Goal: Information Seeking & Learning: Check status

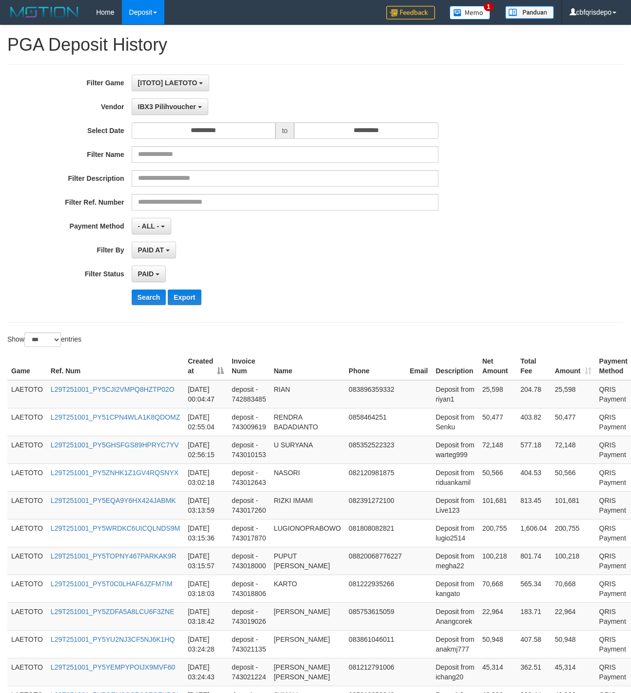
select select "**********"
select select "*"
select select "***"
click at [151, 298] on button "Search" at bounding box center [149, 297] width 35 height 16
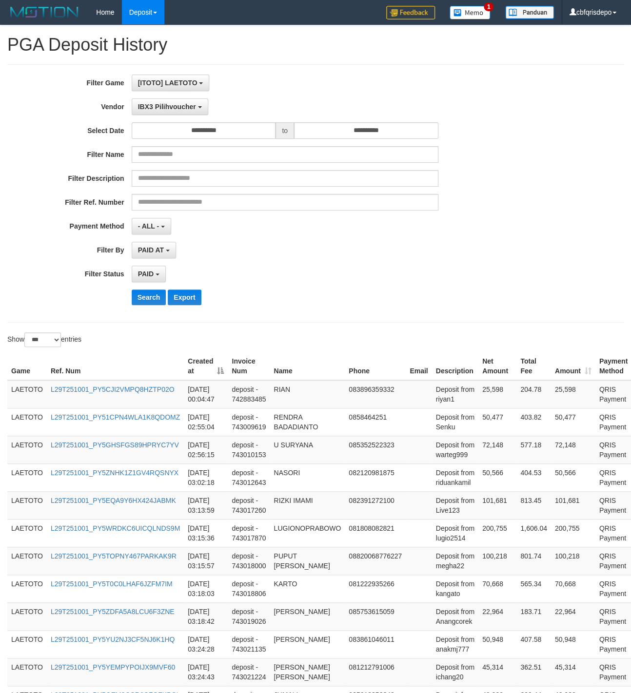
click at [403, 331] on div "**********" at bounding box center [315, 422] width 631 height 795
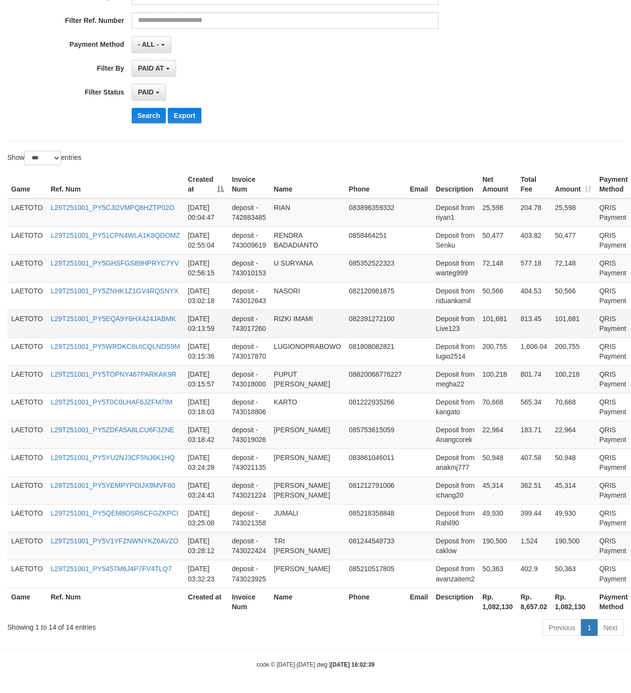
click at [404, 328] on td "082391272100" at bounding box center [375, 323] width 61 height 28
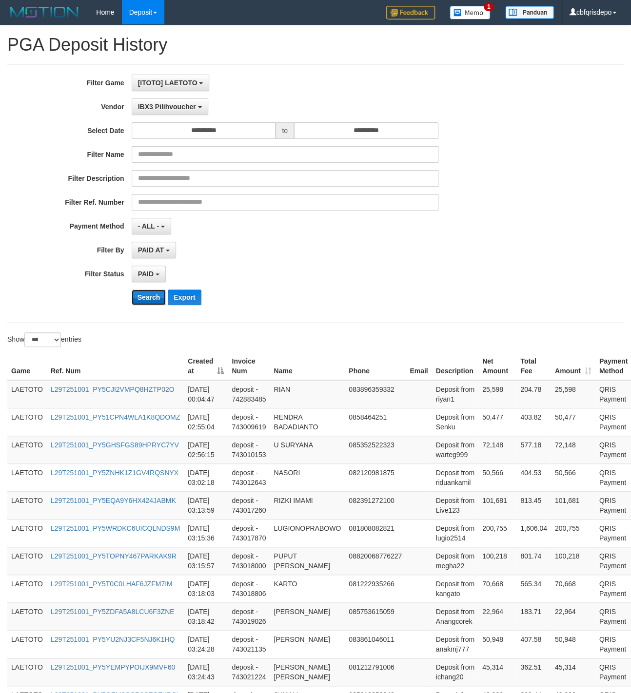
click at [153, 299] on button "Search" at bounding box center [149, 297] width 35 height 16
click at [418, 268] on div "**********" at bounding box center [262, 194] width 525 height 238
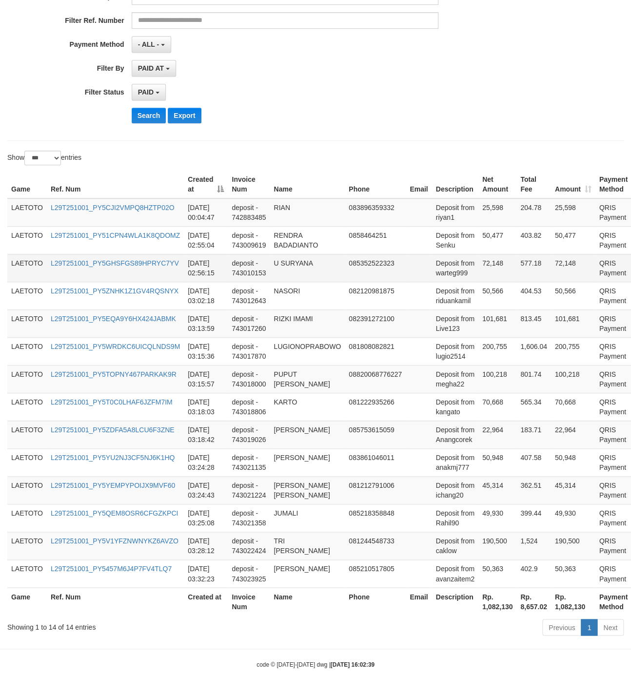
click at [373, 266] on td "085352522323" at bounding box center [375, 268] width 61 height 28
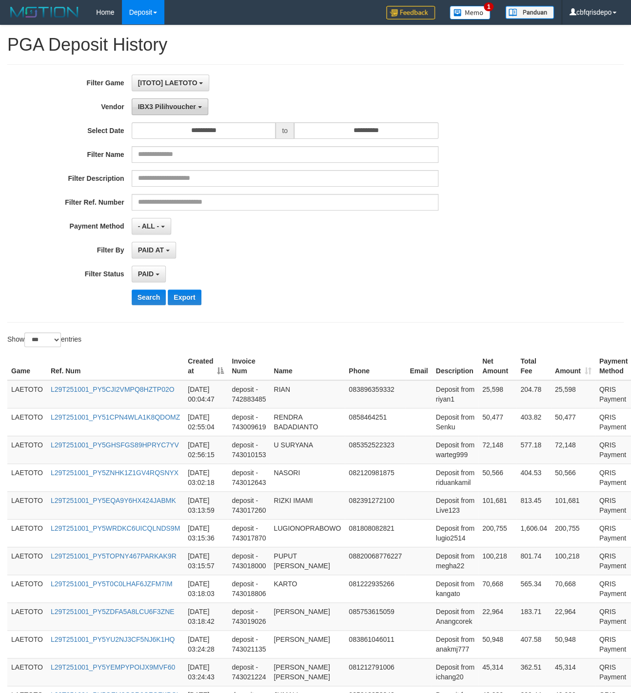
click at [164, 115] on button "IBX3 Pilihvoucher" at bounding box center [170, 106] width 77 height 17
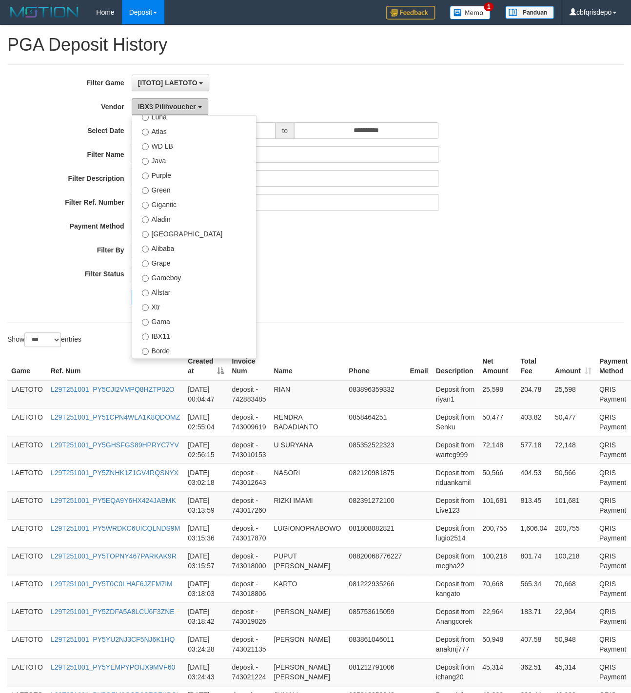
scroll to position [56, 0]
click at [185, 291] on label "Allstar" at bounding box center [194, 293] width 124 height 15
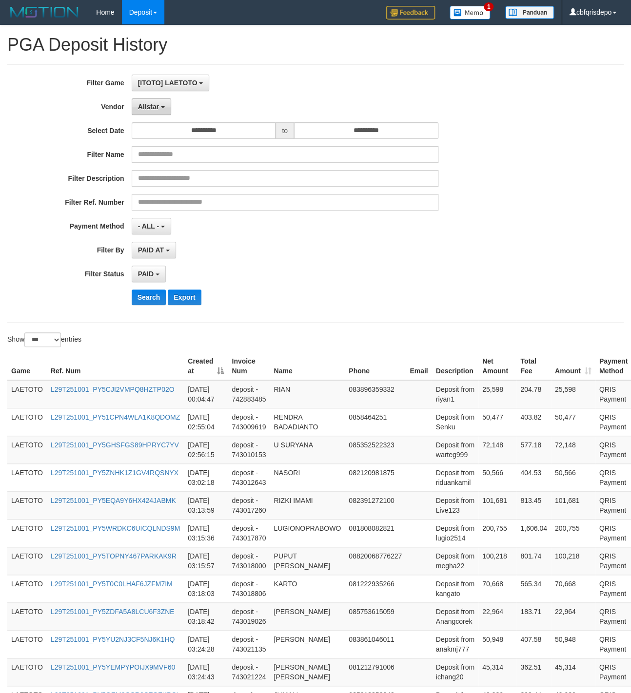
click at [160, 114] on button "Allstar" at bounding box center [151, 106] width 39 height 17
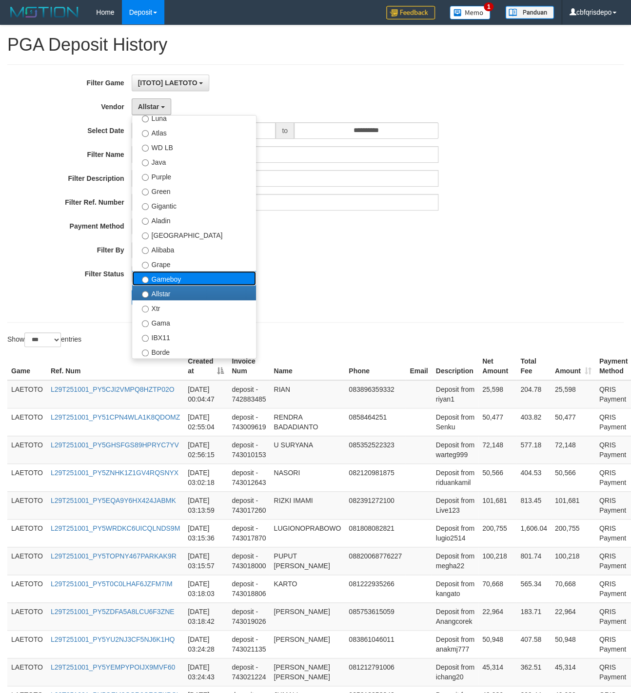
click at [186, 286] on label "Gameboy" at bounding box center [194, 278] width 124 height 15
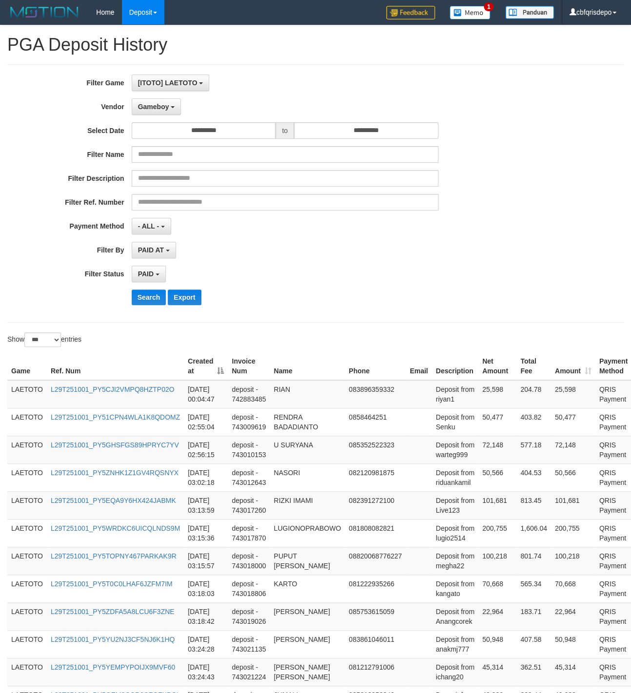
click at [340, 265] on div "**********" at bounding box center [262, 194] width 525 height 238
click at [145, 302] on button "Search" at bounding box center [149, 297] width 35 height 16
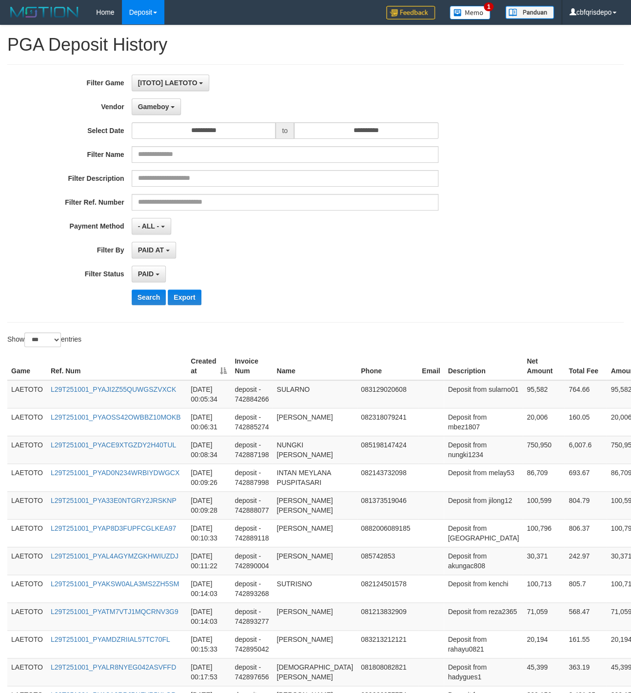
click at [357, 269] on div "PAID SELECT ALL - ALL - SELECT STATUS PENDING/UNPAID PAID CANCELED EXPIRED" at bounding box center [285, 274] width 307 height 17
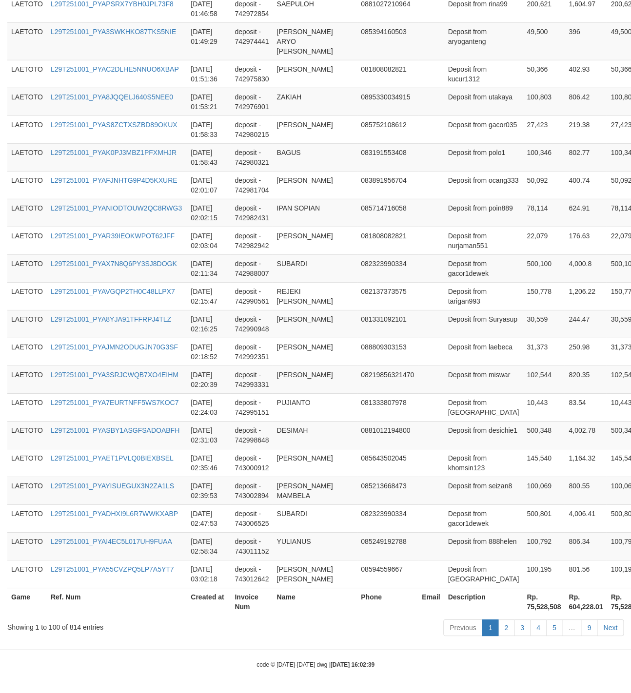
scroll to position [2603, 0]
click at [399, 388] on td "08219856321470" at bounding box center [387, 379] width 61 height 28
click at [549, 624] on link "5" at bounding box center [554, 627] width 17 height 17
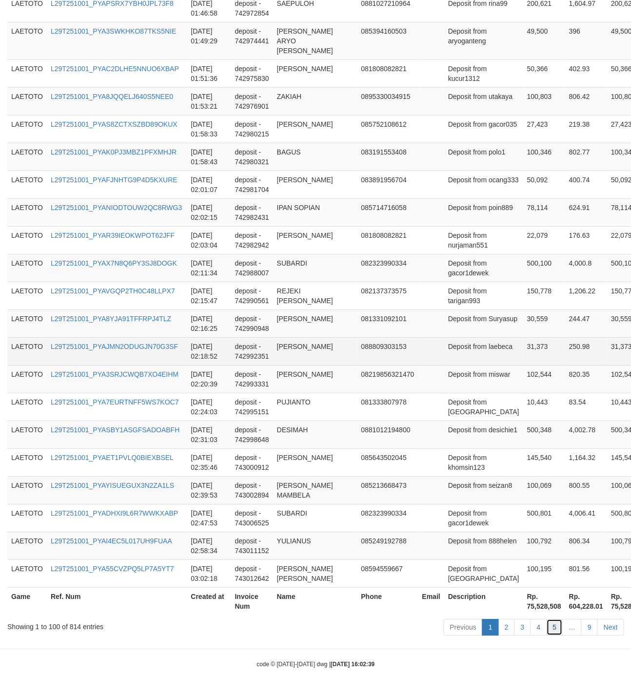
scroll to position [2671, 0]
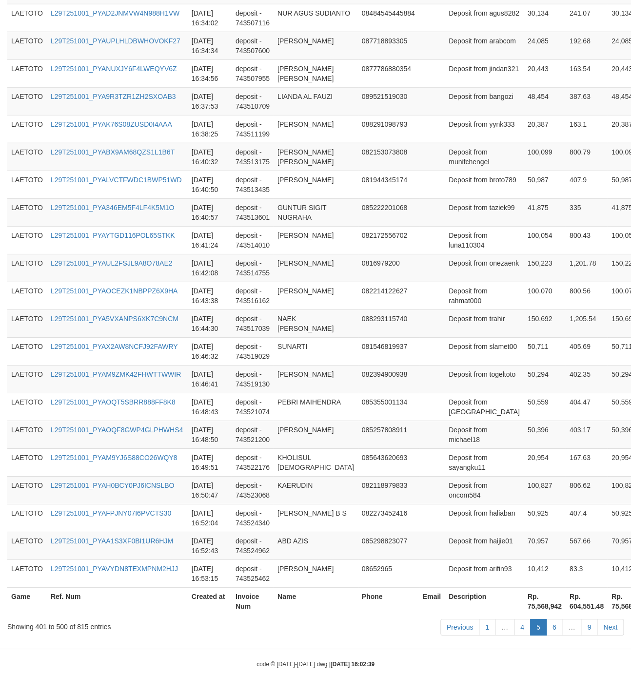
click at [388, 337] on td "081546819937" at bounding box center [388, 351] width 61 height 28
click at [549, 625] on link "6" at bounding box center [554, 627] width 17 height 17
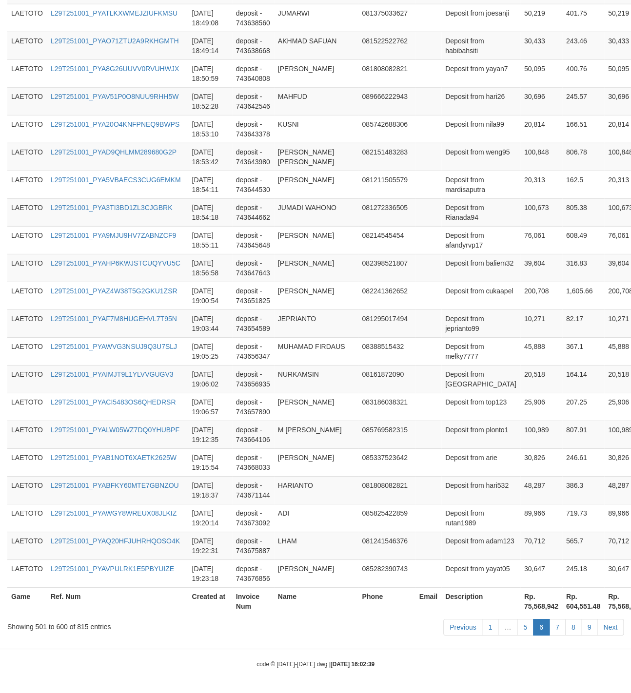
scroll to position [2662, 0]
click at [556, 623] on link "7" at bounding box center [557, 627] width 17 height 17
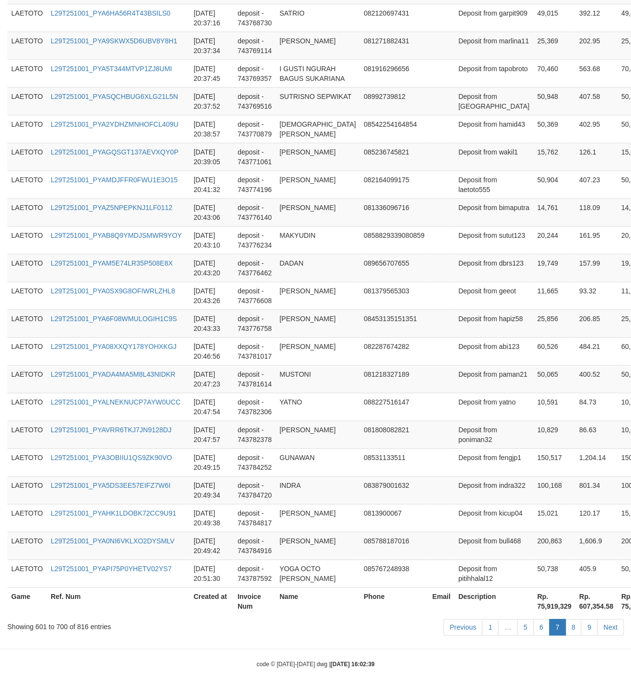
click at [367, 337] on td "082287674282" at bounding box center [394, 351] width 69 height 28
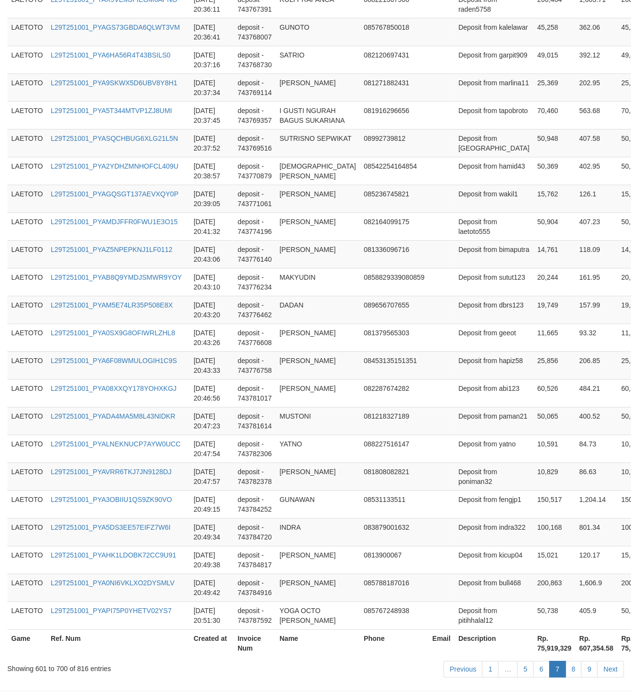
scroll to position [2729, 0]
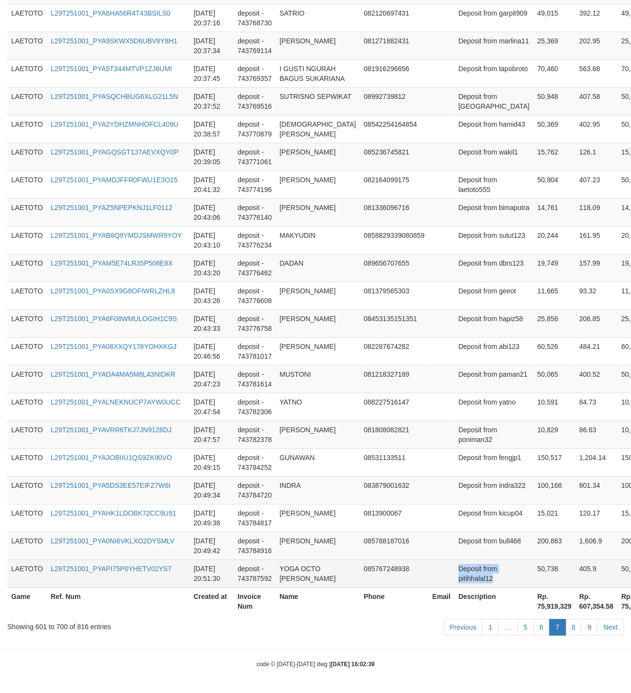
copy td "Deposit from pitihhalal12"
drag, startPoint x: 446, startPoint y: 376, endPoint x: 500, endPoint y: 579, distance: 210.3
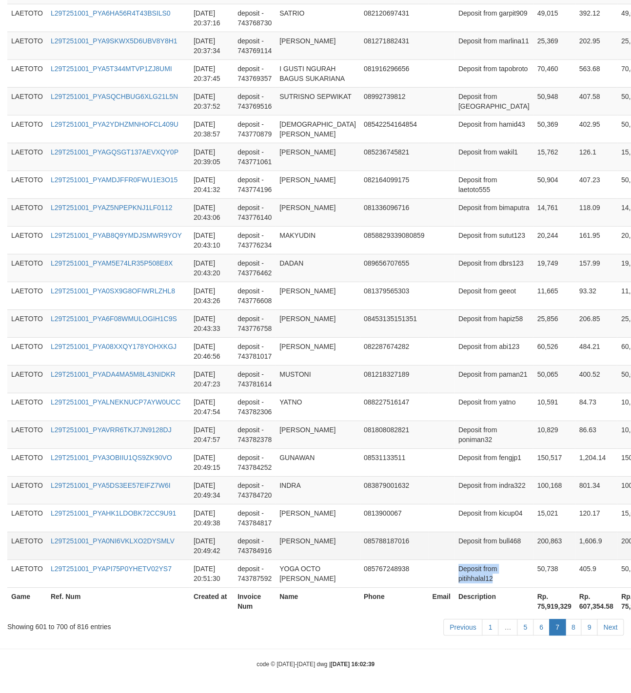
click at [454, 542] on td "Deposit from bull468" at bounding box center [493, 546] width 79 height 28
drag, startPoint x: 438, startPoint y: 542, endPoint x: 463, endPoint y: 542, distance: 24.9
click at [463, 542] on td "Deposit from bull468" at bounding box center [493, 546] width 79 height 28
copy td "Deposit from"
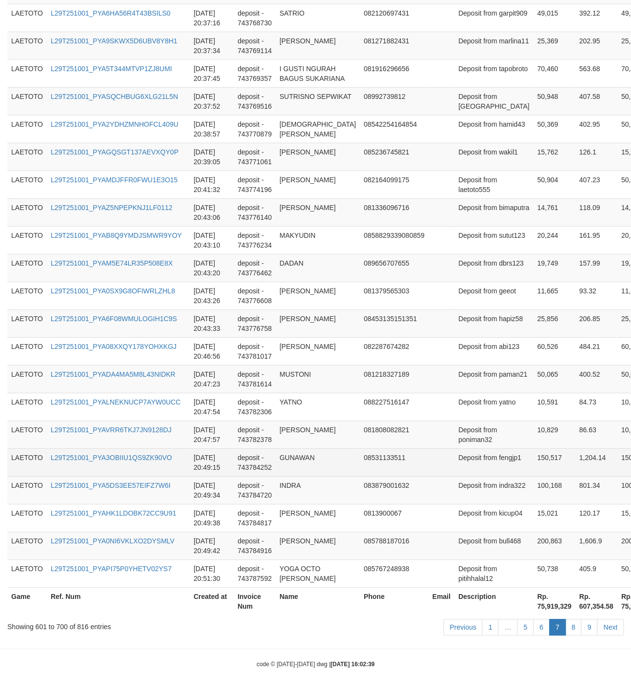
click at [475, 455] on td "Deposit from fengjp1" at bounding box center [493, 462] width 79 height 28
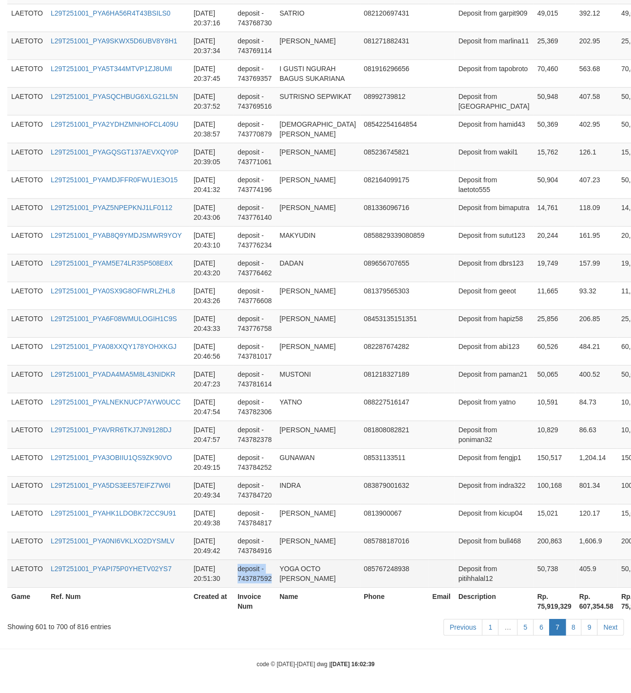
drag, startPoint x: 304, startPoint y: 347, endPoint x: 314, endPoint y: 572, distance: 224.4
copy td "deposit - 743787592"
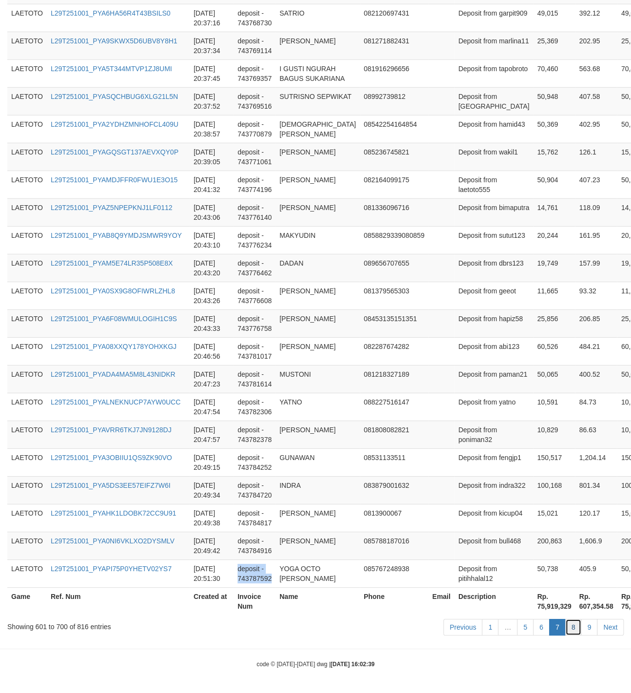
click at [572, 626] on link "8" at bounding box center [573, 627] width 17 height 17
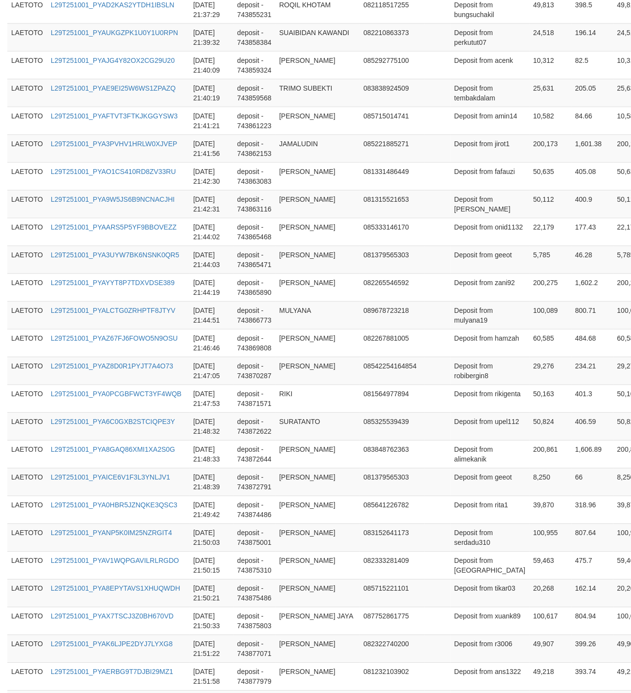
scroll to position [2642, 0]
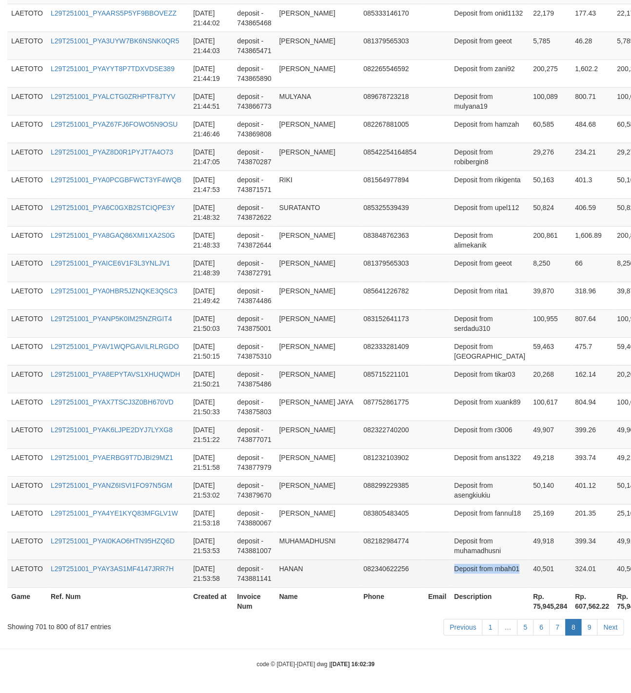
drag, startPoint x: 446, startPoint y: 399, endPoint x: 510, endPoint y: 571, distance: 183.6
copy td "Deposit from mbah01"
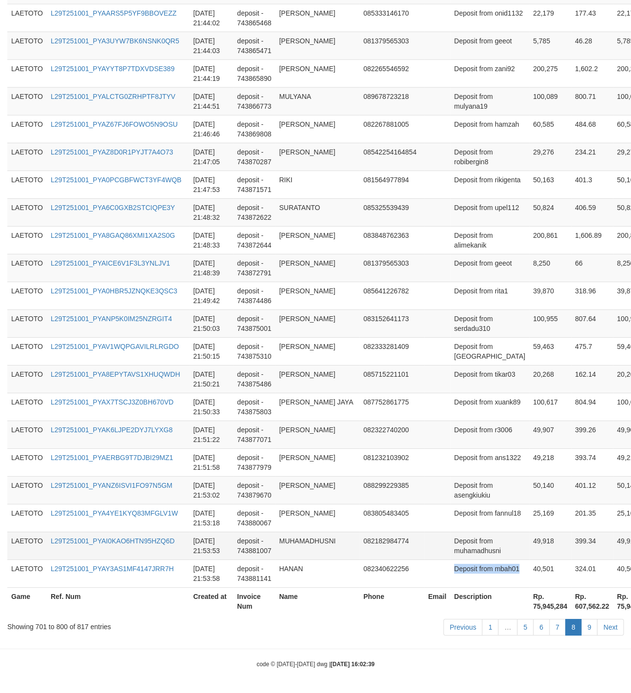
click at [450, 535] on td "Deposit from muhamadhusni" at bounding box center [489, 546] width 79 height 28
drag, startPoint x: 443, startPoint y: 534, endPoint x: 468, endPoint y: 533, distance: 25.4
click at [468, 533] on td "Deposit from muhamadhusni" at bounding box center [489, 546] width 79 height 28
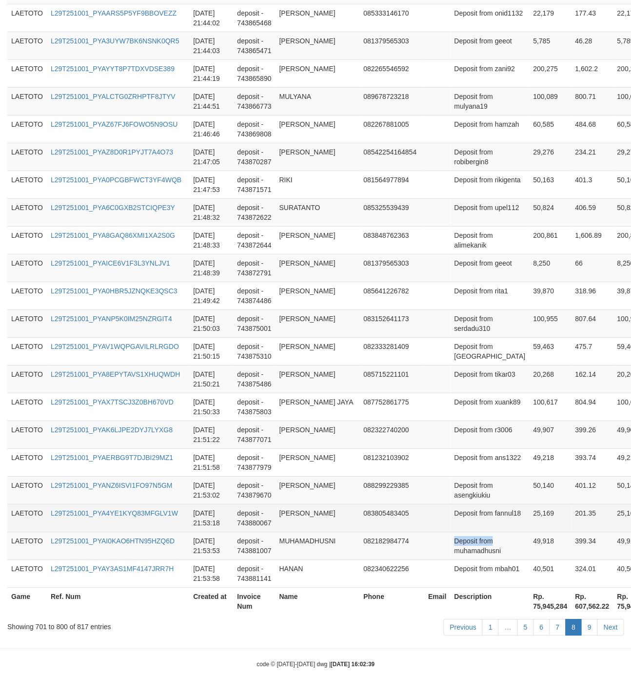
copy td "Deposit from"
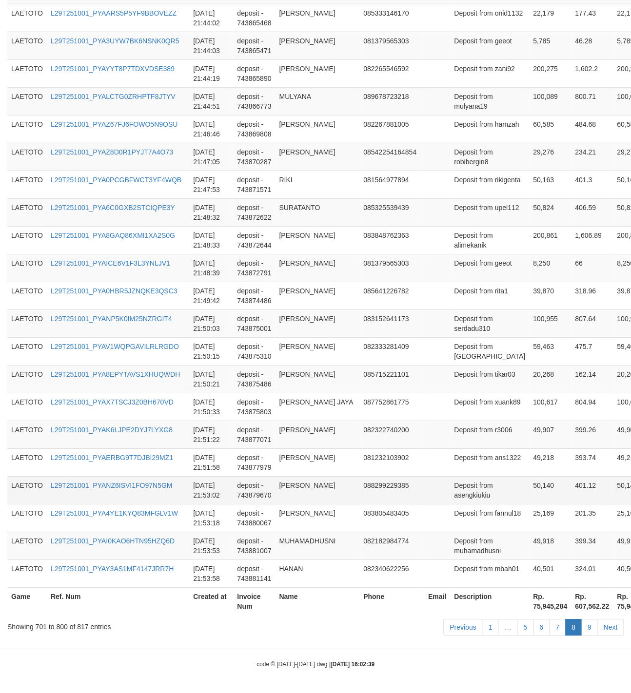
click at [452, 482] on td "Deposit from asengkiukiu" at bounding box center [489, 490] width 79 height 28
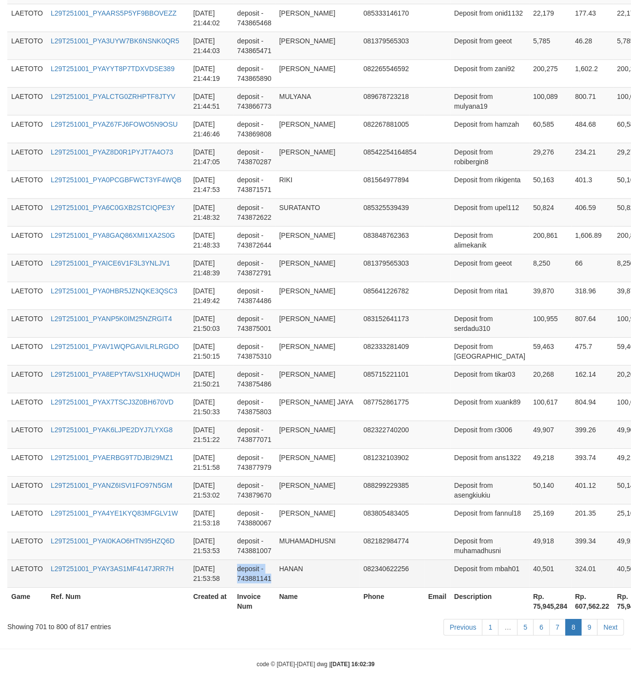
drag, startPoint x: 309, startPoint y: 352, endPoint x: 309, endPoint y: 566, distance: 213.9
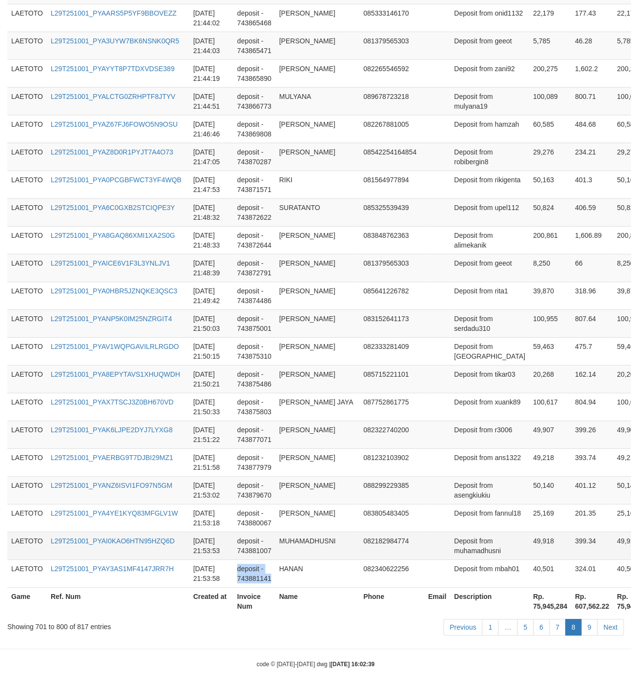
copy td "deposit - 743881141"
click at [450, 326] on td "Deposit from serdadu310" at bounding box center [489, 323] width 79 height 28
click at [585, 625] on link "9" at bounding box center [588, 627] width 17 height 17
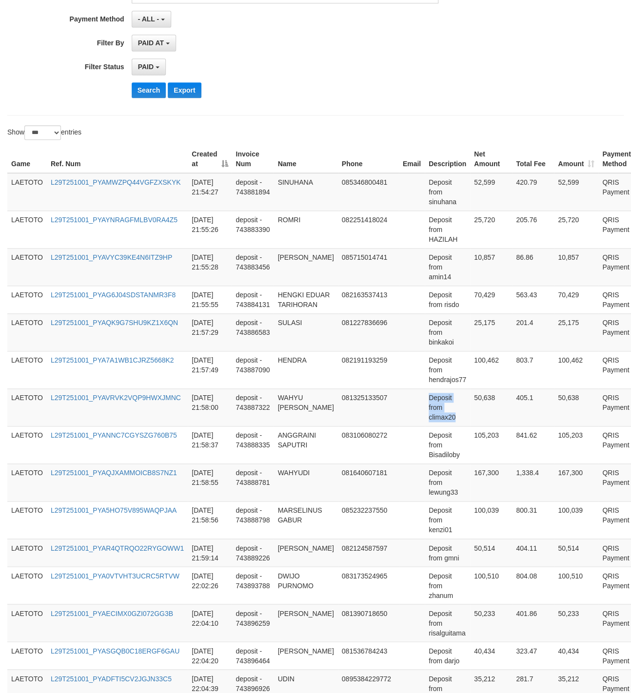
scroll to position [468, 0]
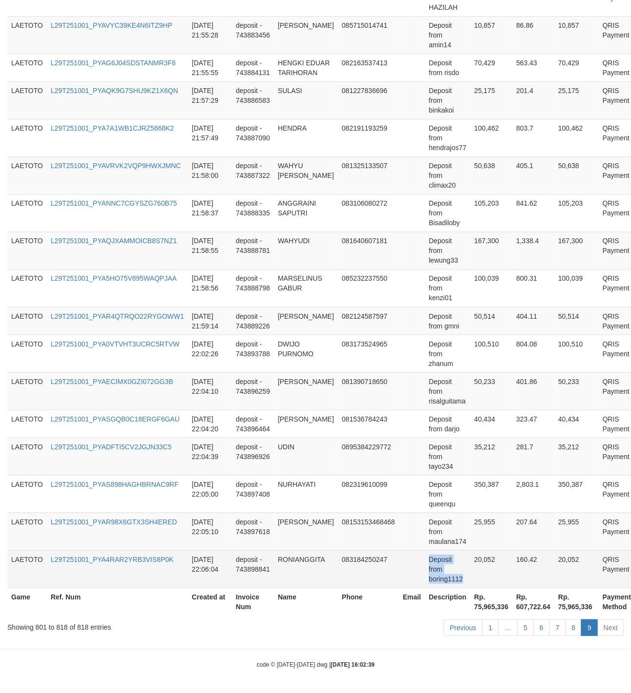
drag, startPoint x: 426, startPoint y: 394, endPoint x: 468, endPoint y: 552, distance: 163.5
click at [473, 562] on tbody "LAETOTO L29T251001_PYAMWZPQ44VGFZXSKYK [DATE] 21:54:27 deposit - 743881894 SINU…" at bounding box center [334, 264] width 655 height 647
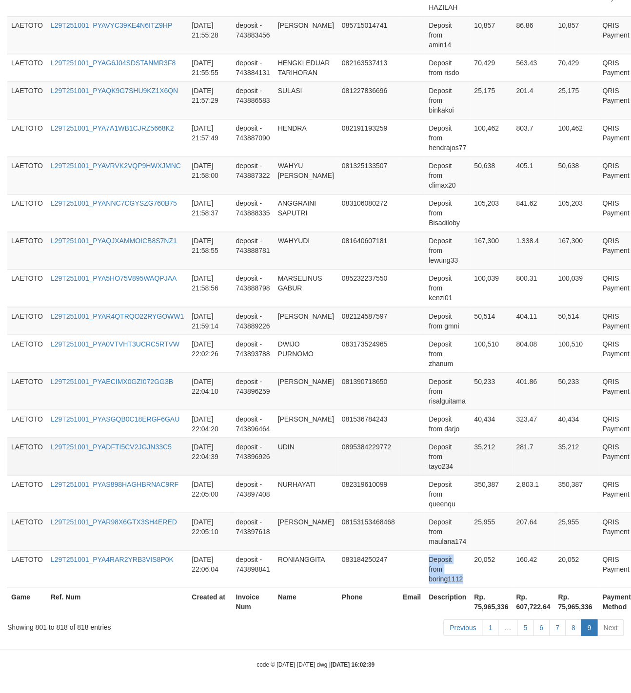
click at [427, 440] on td "Deposit from tayo234" at bounding box center [446, 456] width 45 height 38
drag, startPoint x: 427, startPoint y: 441, endPoint x: 428, endPoint y: 449, distance: 8.9
click at [428, 449] on td "Deposit from tayo234" at bounding box center [446, 456] width 45 height 38
copy td "Deposit from"
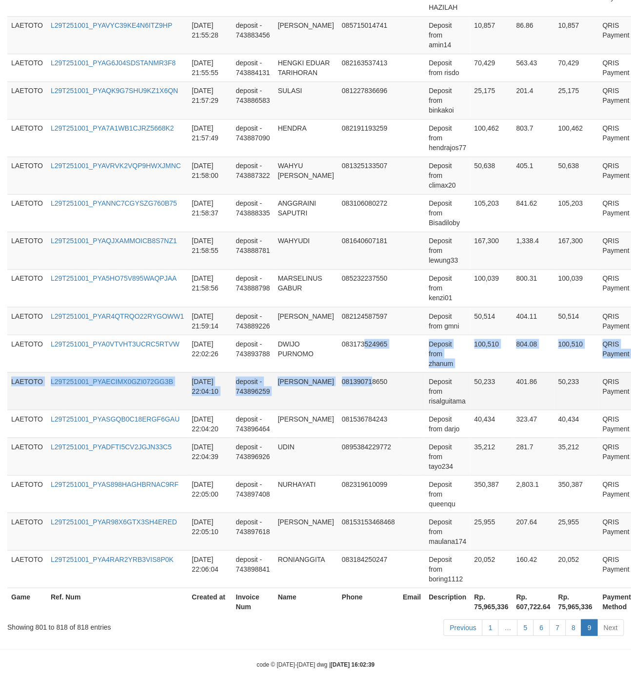
click at [363, 369] on tbody "LAETOTO L29T251001_PYAMWZPQ44VGFZXSKYK [DATE] 21:54:27 deposit - 743881894 SINU…" at bounding box center [334, 264] width 655 height 647
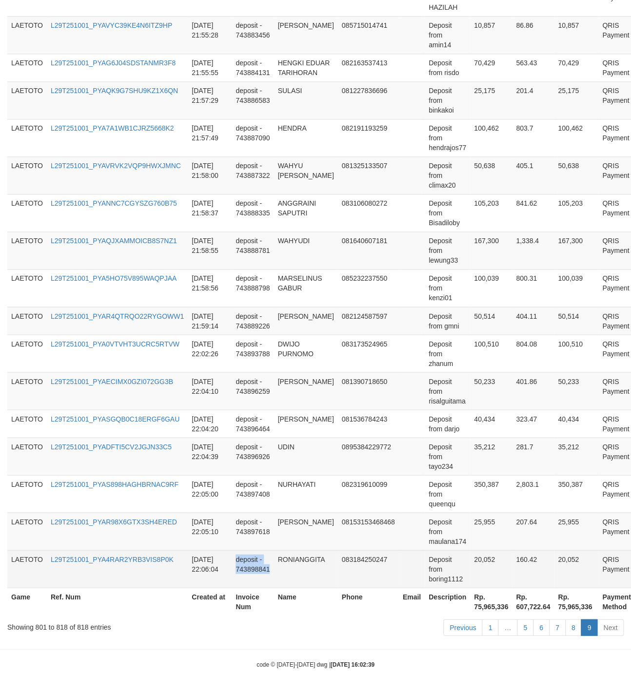
drag, startPoint x: 306, startPoint y: 354, endPoint x: 311, endPoint y: 572, distance: 217.4
click at [311, 573] on tbody "LAETOTO L29T251001_PYAMWZPQ44VGFZXSKYK [DATE] 21:54:27 deposit - 743881894 SINU…" at bounding box center [334, 264] width 655 height 647
copy td "deposit - 743898841"
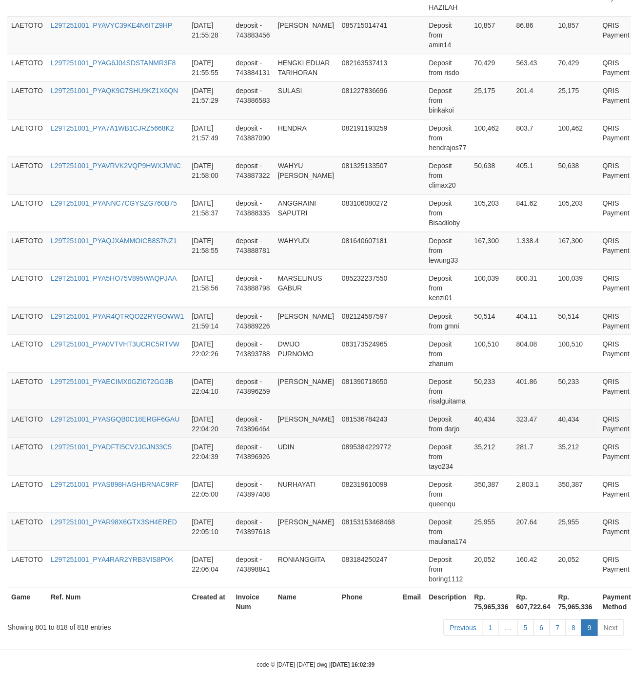
click at [470, 417] on td "40,434" at bounding box center [491, 423] width 42 height 28
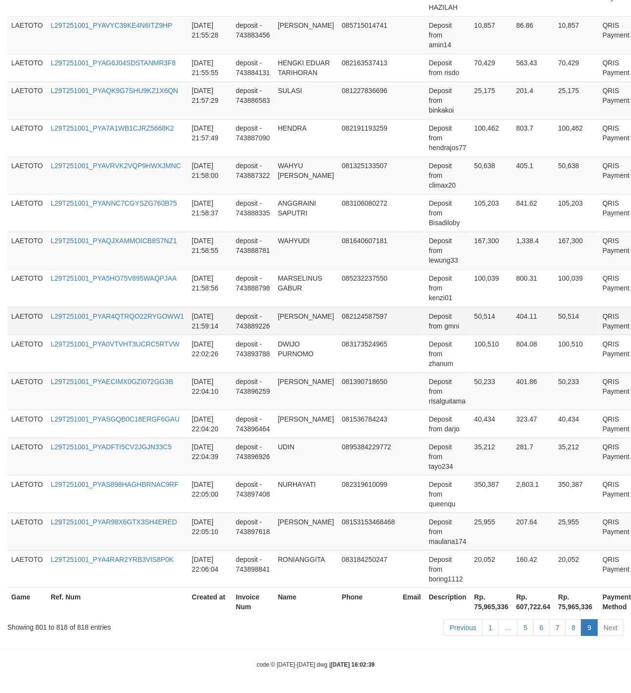
click at [414, 326] on td at bounding box center [412, 321] width 26 height 28
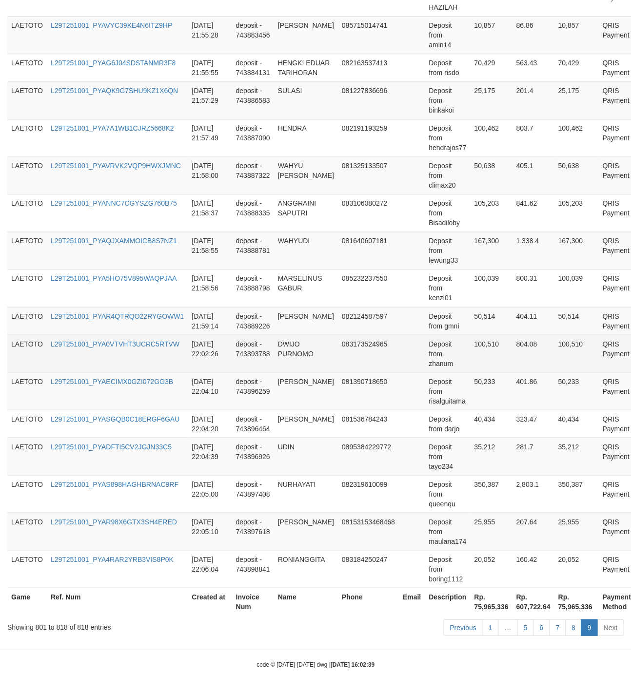
click at [413, 348] on td at bounding box center [412, 353] width 26 height 38
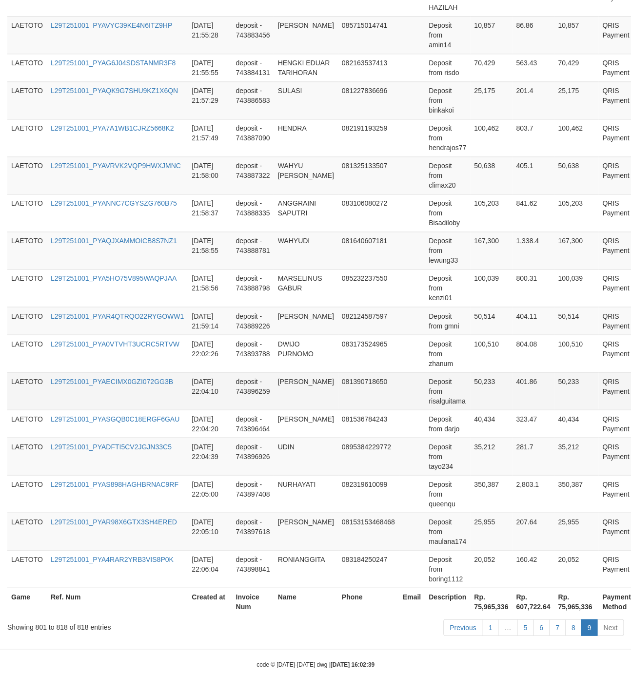
click at [433, 397] on td "Deposit from risalguitama" at bounding box center [446, 391] width 45 height 38
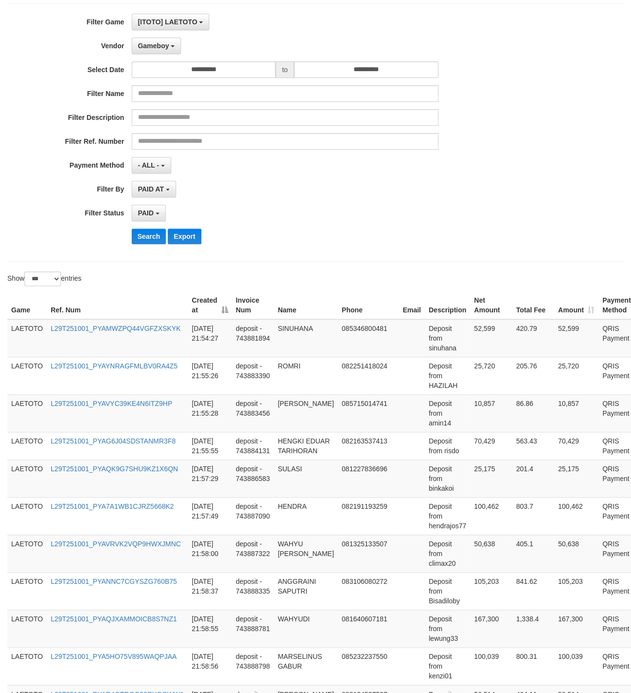
scroll to position [0, 0]
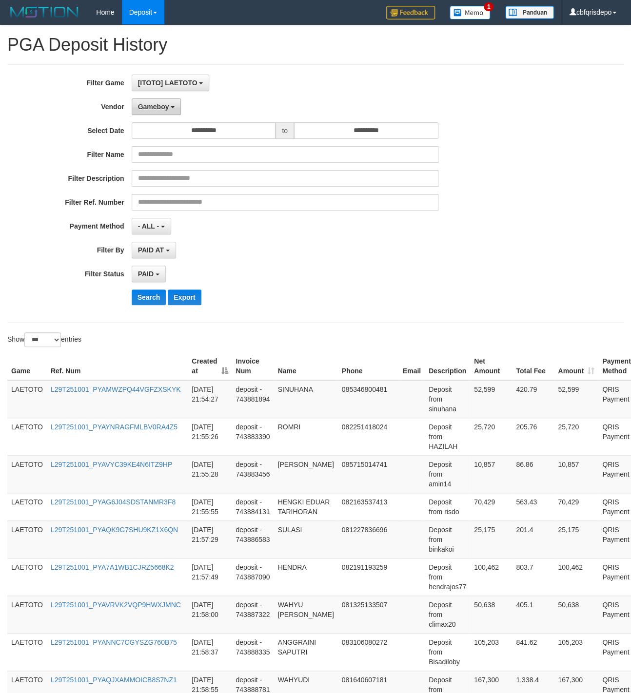
click at [150, 105] on span "Gameboy" at bounding box center [153, 107] width 31 height 8
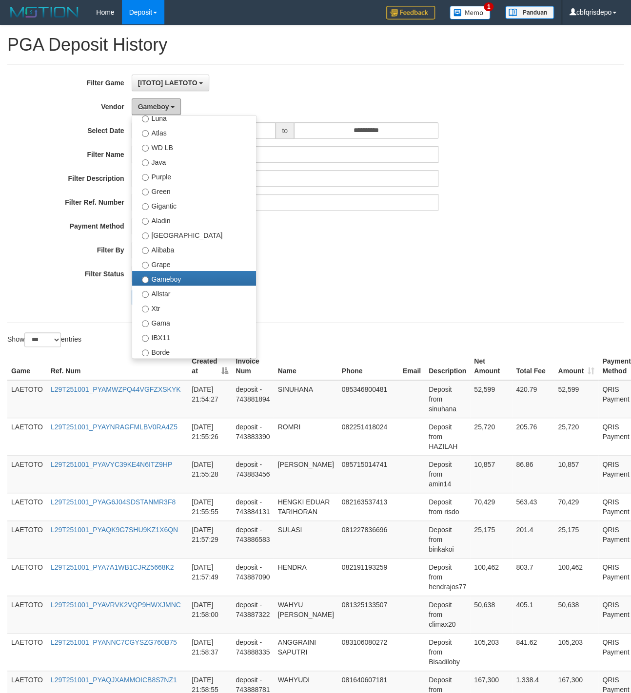
scroll to position [56, 0]
click at [172, 222] on label "Aladin" at bounding box center [194, 219] width 124 height 15
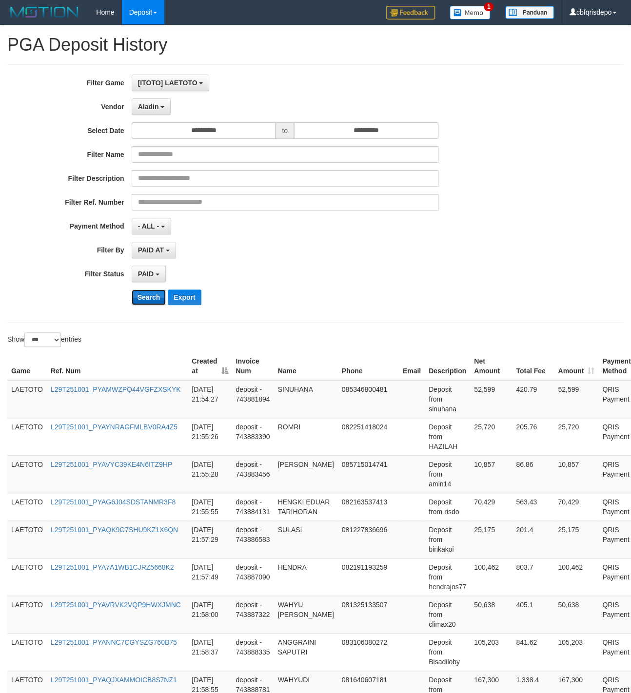
click at [148, 298] on button "Search" at bounding box center [149, 297] width 35 height 16
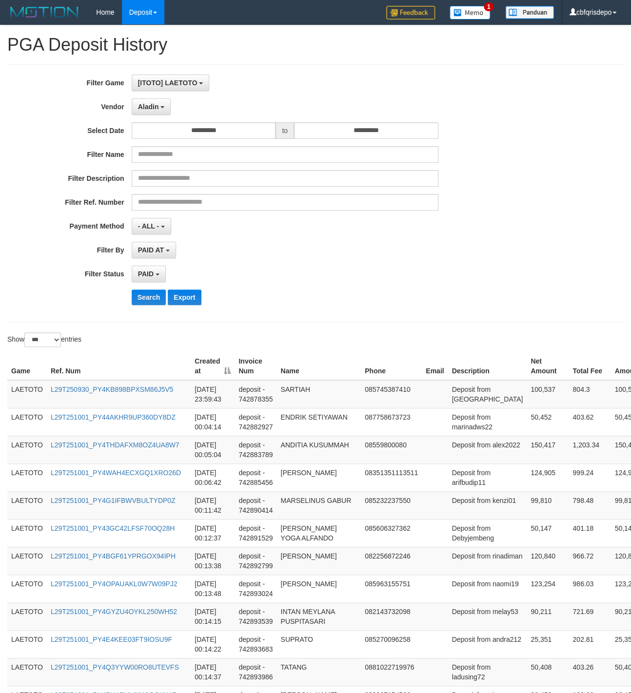
click at [372, 281] on div "PAID SELECT ALL - ALL - SELECT STATUS PENDING/UNPAID PAID CANCELED EXPIRED" at bounding box center [285, 274] width 307 height 17
click at [375, 280] on div "PAID SELECT ALL - ALL - SELECT STATUS PENDING/UNPAID PAID CANCELED EXPIRED" at bounding box center [285, 274] width 307 height 17
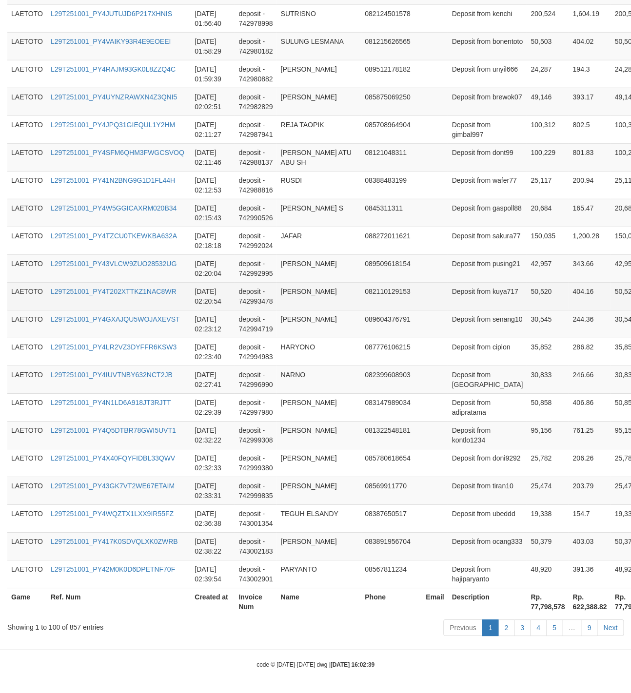
scroll to position [2603, 0]
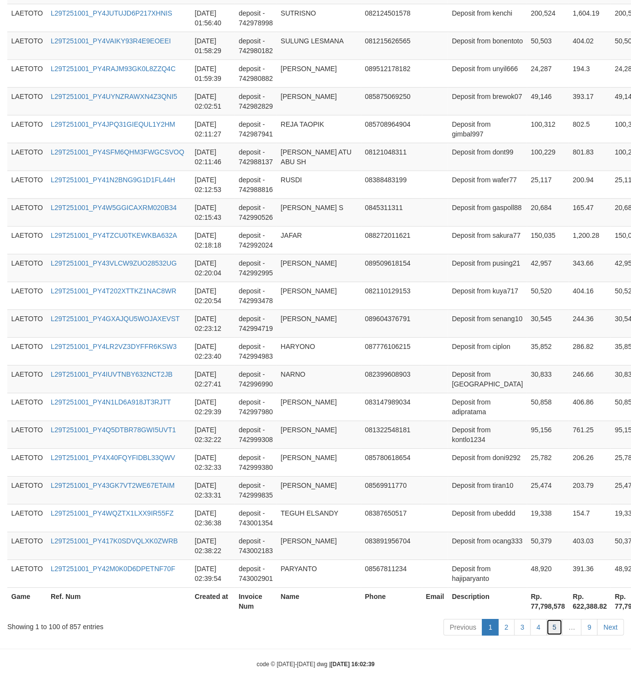
click at [551, 622] on link "5" at bounding box center [554, 627] width 17 height 17
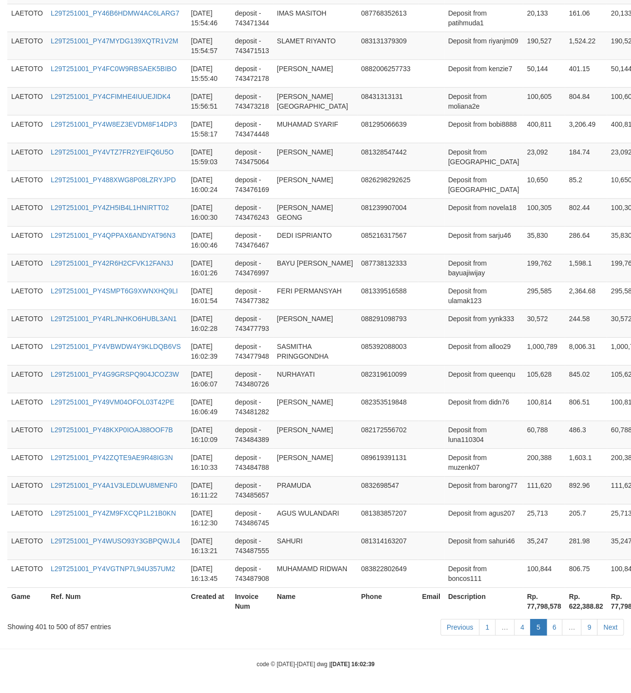
scroll to position [2651, 0]
click at [462, 373] on td "Deposit from queenqu" at bounding box center [483, 379] width 79 height 28
click at [549, 628] on link "6" at bounding box center [554, 627] width 17 height 17
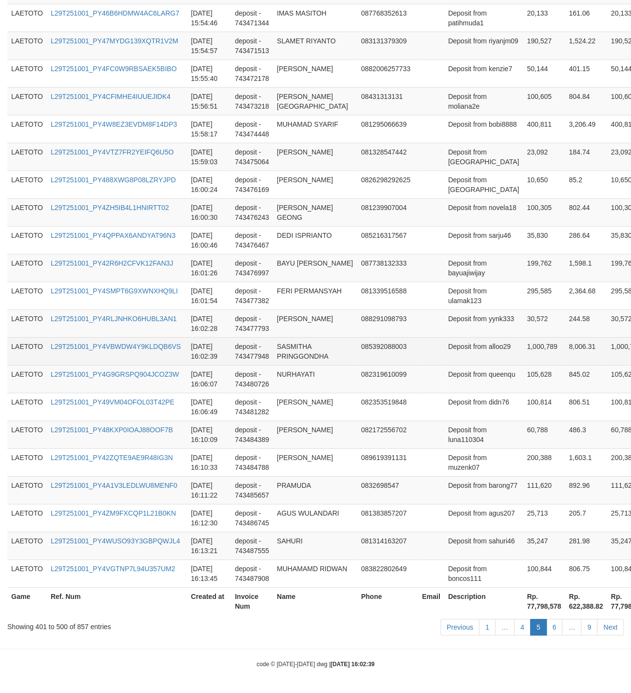
click at [418, 347] on td at bounding box center [431, 351] width 26 height 28
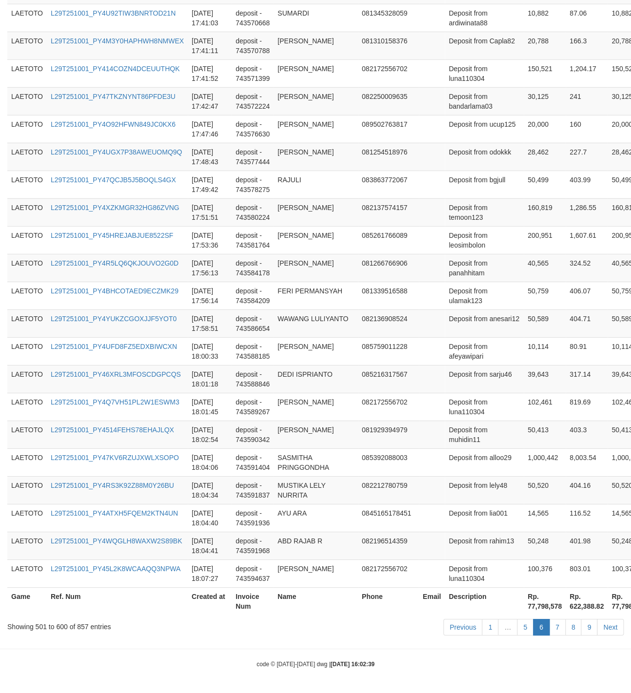
scroll to position [2612, 0]
click at [419, 347] on td at bounding box center [432, 351] width 26 height 28
click at [553, 623] on link "7" at bounding box center [557, 627] width 17 height 17
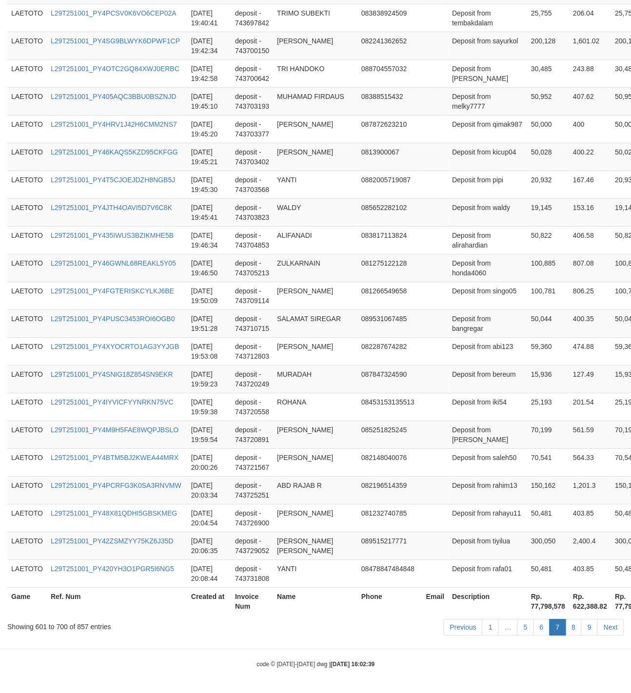
click at [391, 340] on td "082287674282" at bounding box center [389, 351] width 65 height 28
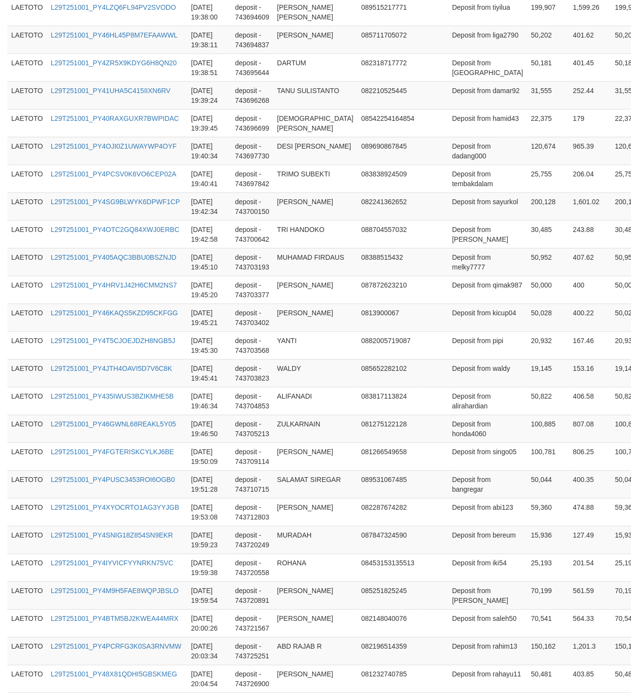
scroll to position [2603, 0]
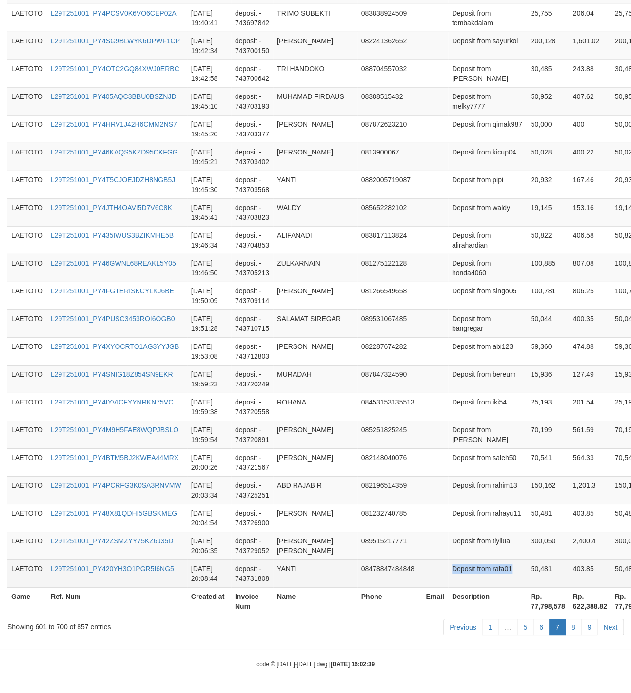
drag, startPoint x: 447, startPoint y: 375, endPoint x: 515, endPoint y: 560, distance: 197.5
copy td "Deposit from rafa01"
click at [452, 567] on td "Deposit from rafa01" at bounding box center [487, 573] width 79 height 28
drag, startPoint x: 452, startPoint y: 567, endPoint x: 471, endPoint y: 566, distance: 19.0
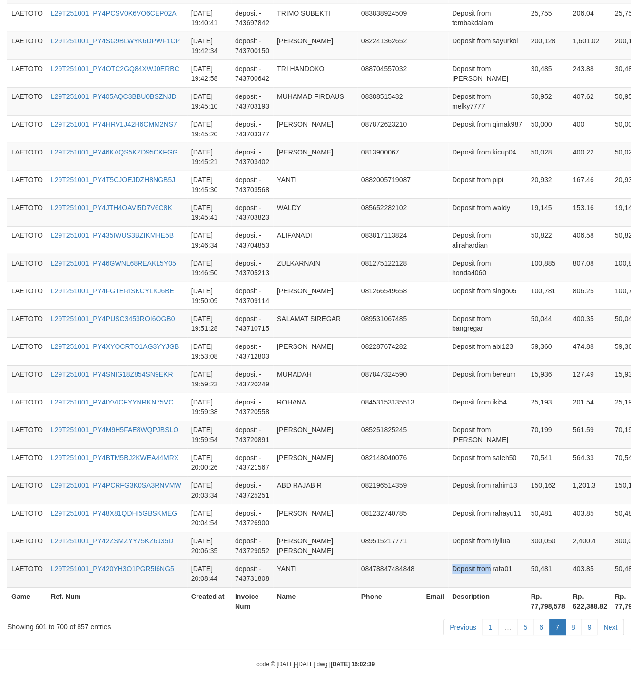
click at [471, 566] on td "Deposit from rafa01" at bounding box center [487, 573] width 79 height 28
copy td "Deposit from"
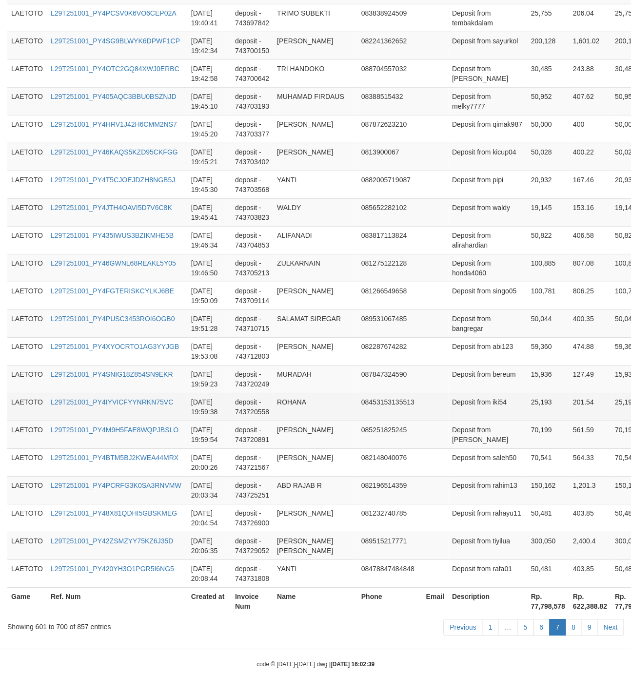
click at [460, 418] on td "Deposit from iki54" at bounding box center [487, 407] width 79 height 28
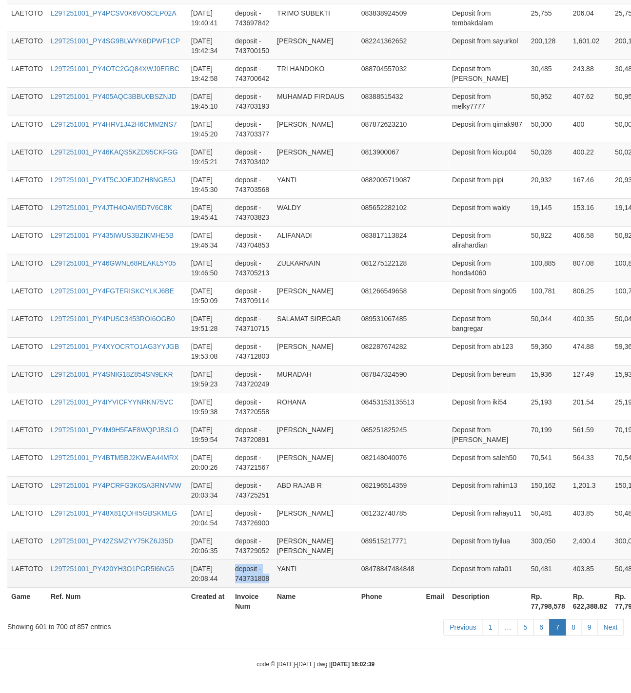
drag, startPoint x: 294, startPoint y: 352, endPoint x: 300, endPoint y: 569, distance: 216.9
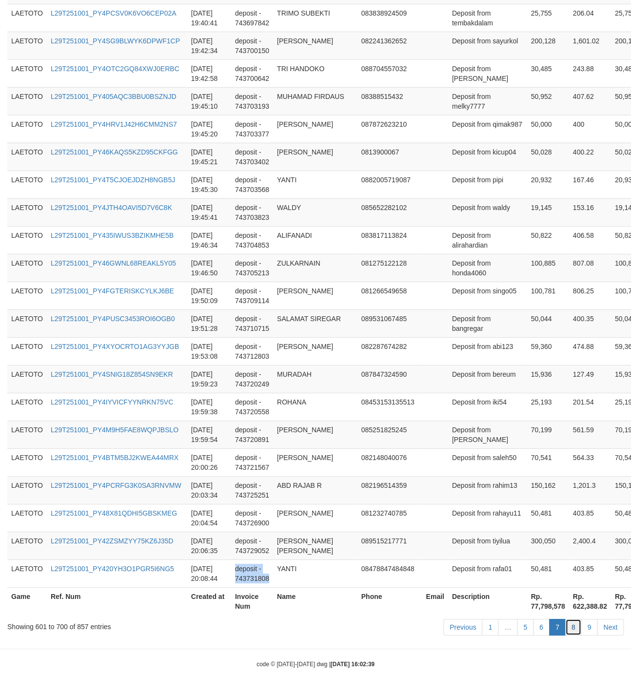
click at [566, 627] on link "8" at bounding box center [573, 627] width 17 height 17
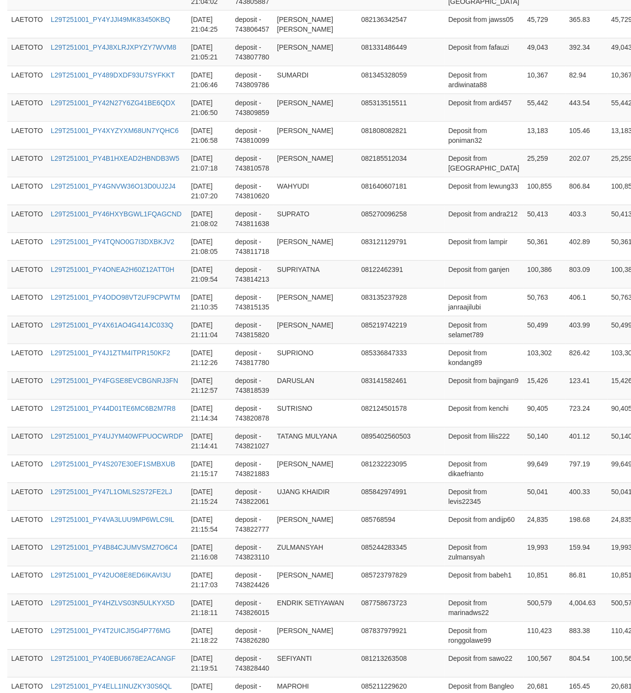
scroll to position [2613, 0]
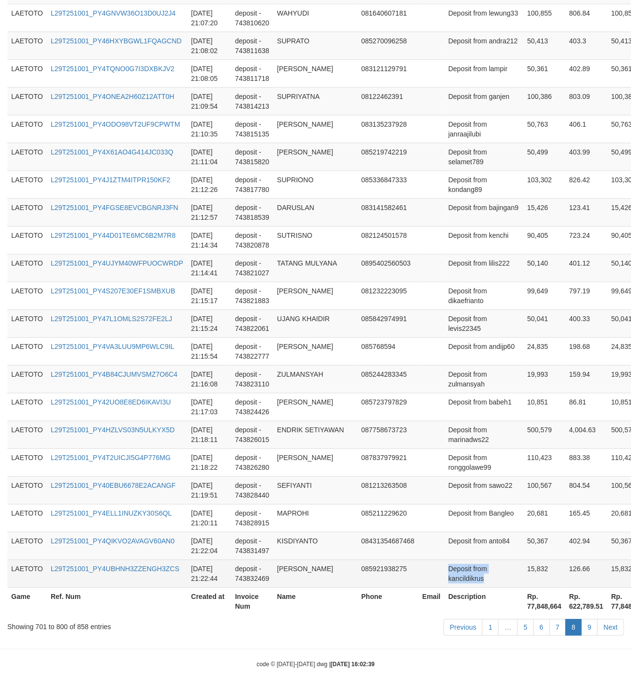
drag, startPoint x: 445, startPoint y: 396, endPoint x: 501, endPoint y: 579, distance: 192.1
click at [450, 570] on td "Deposit from kancildikrus" at bounding box center [483, 573] width 79 height 28
drag, startPoint x: 450, startPoint y: 570, endPoint x: 464, endPoint y: 566, distance: 14.7
click at [464, 566] on td "Deposit from kancildikrus" at bounding box center [483, 573] width 79 height 28
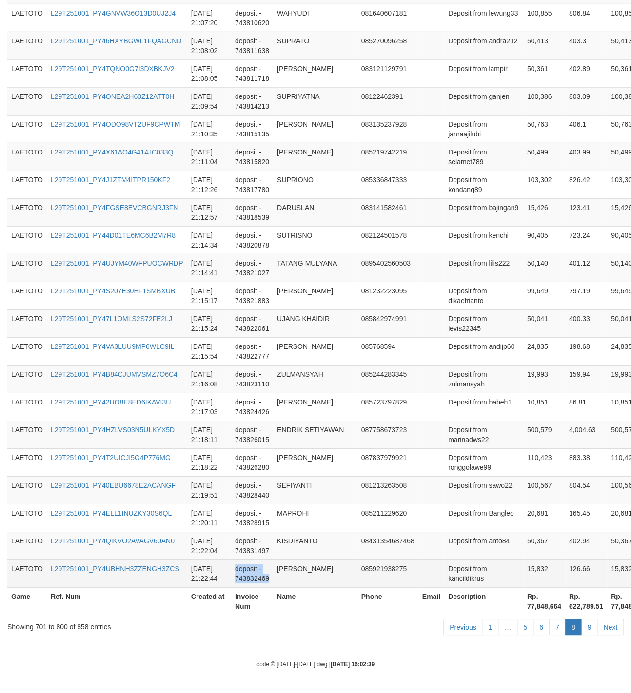
drag, startPoint x: 305, startPoint y: 349, endPoint x: 329, endPoint y: 565, distance: 217.3
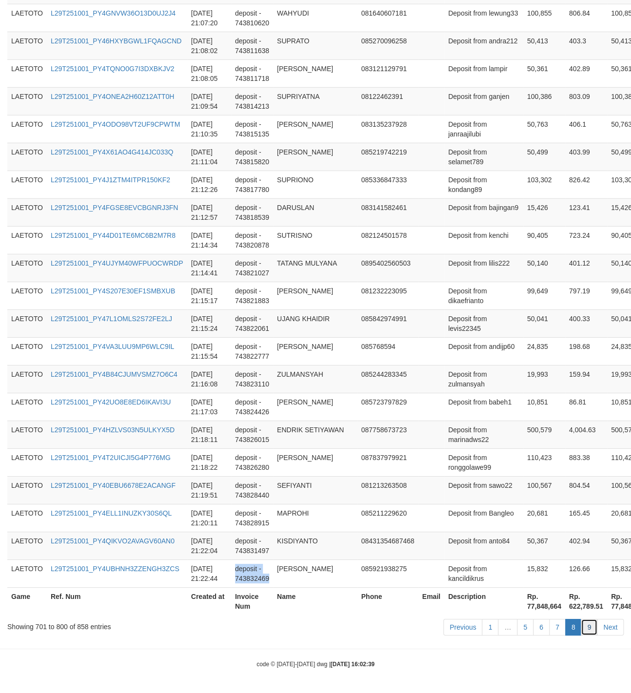
click at [592, 624] on link "9" at bounding box center [588, 627] width 17 height 17
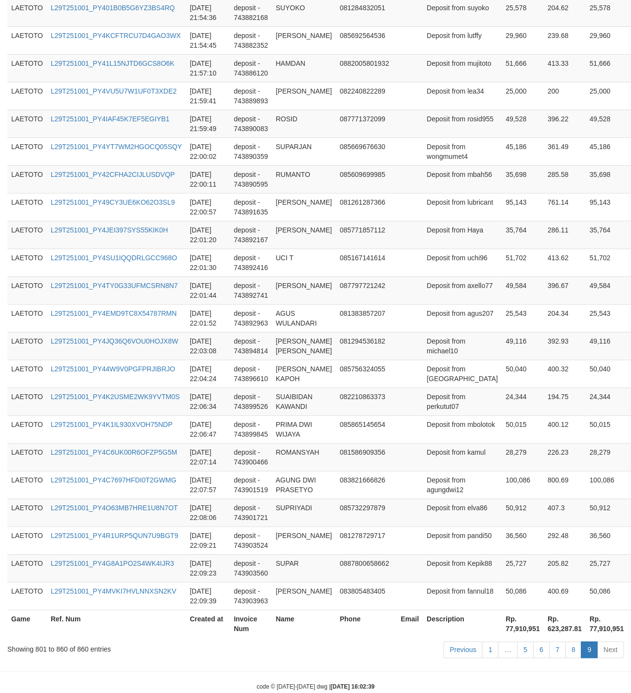
scroll to position [1530, 0]
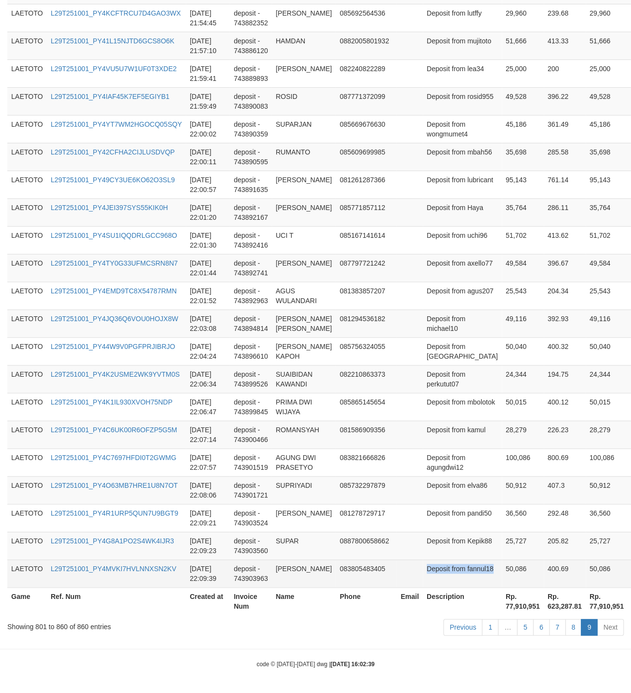
drag, startPoint x: 439, startPoint y: 395, endPoint x: 481, endPoint y: 564, distance: 173.8
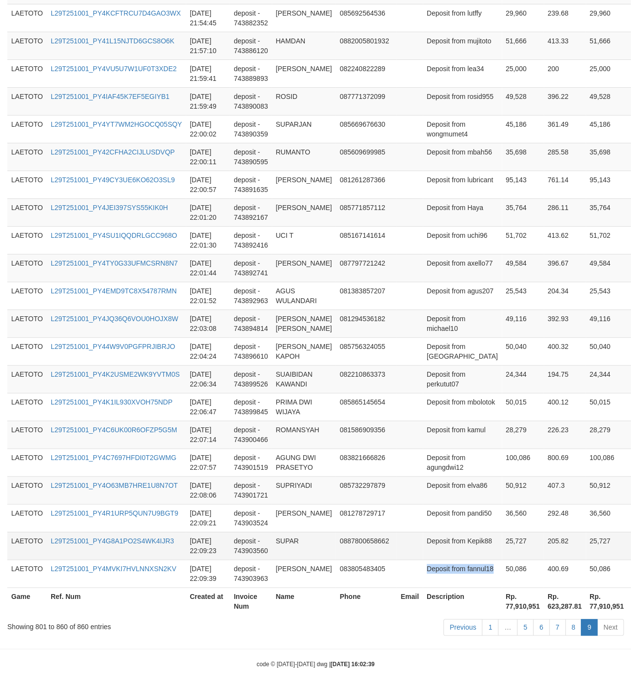
click at [437, 535] on td "Deposit from Kepik88" at bounding box center [461, 546] width 79 height 28
drag, startPoint x: 437, startPoint y: 535, endPoint x: 452, endPoint y: 535, distance: 15.6
click at [452, 535] on td "Deposit from Kepik88" at bounding box center [461, 546] width 79 height 28
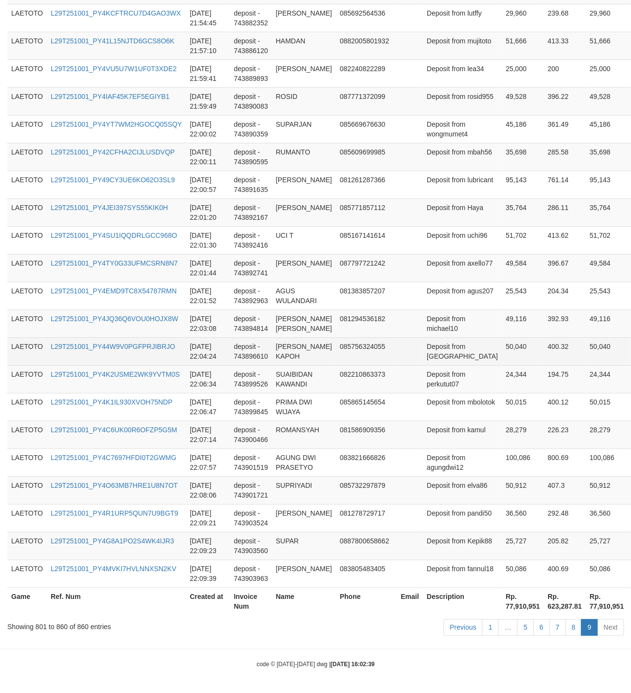
click at [501, 337] on td "50,040" at bounding box center [522, 351] width 42 height 28
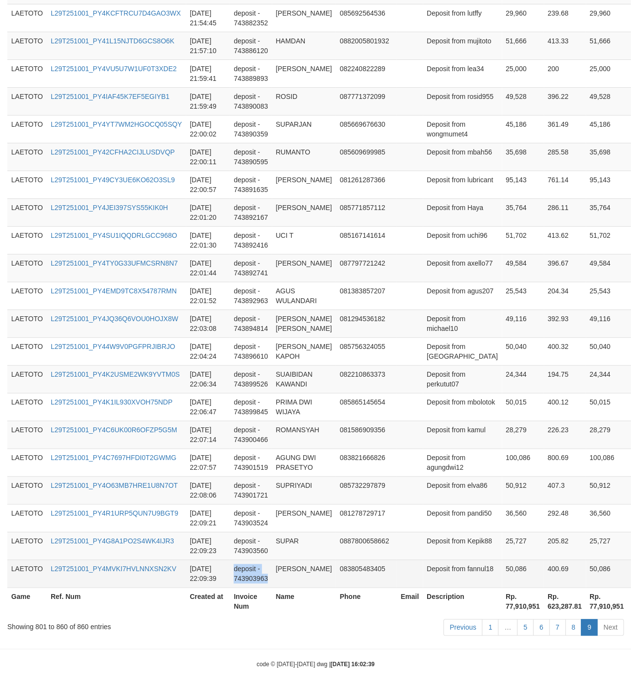
drag, startPoint x: 286, startPoint y: 353, endPoint x: 317, endPoint y: 575, distance: 223.9
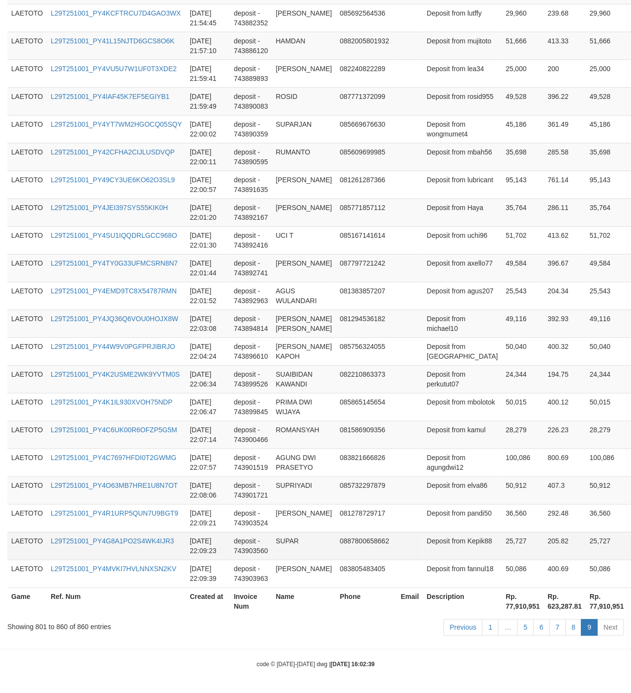
click at [501, 546] on td "25,727" at bounding box center [522, 546] width 42 height 28
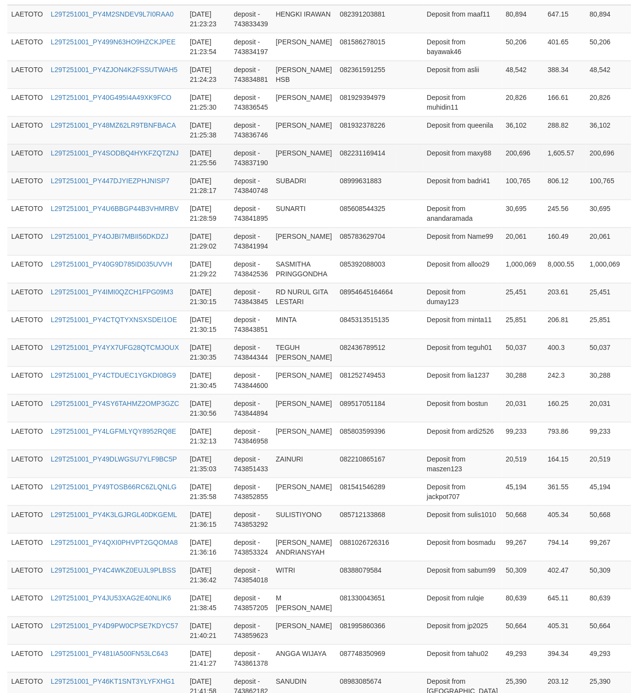
scroll to position [0, 0]
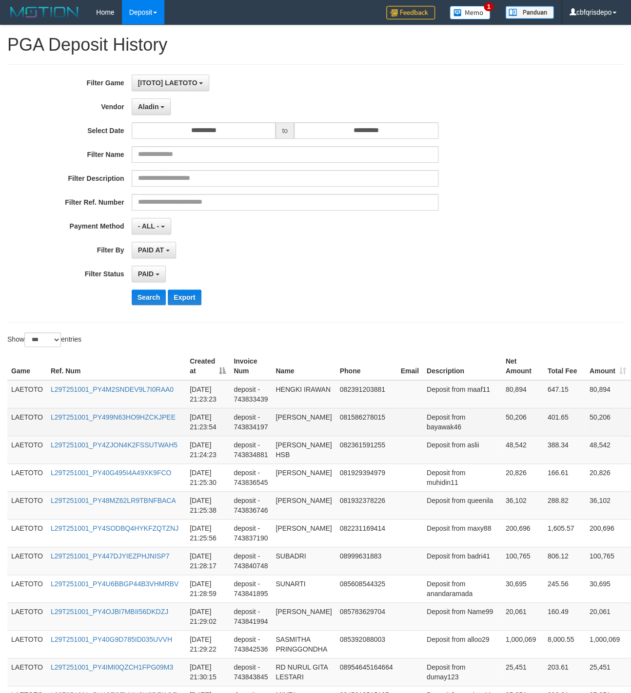
click at [465, 418] on td "Deposit from bayawak46" at bounding box center [461, 422] width 79 height 28
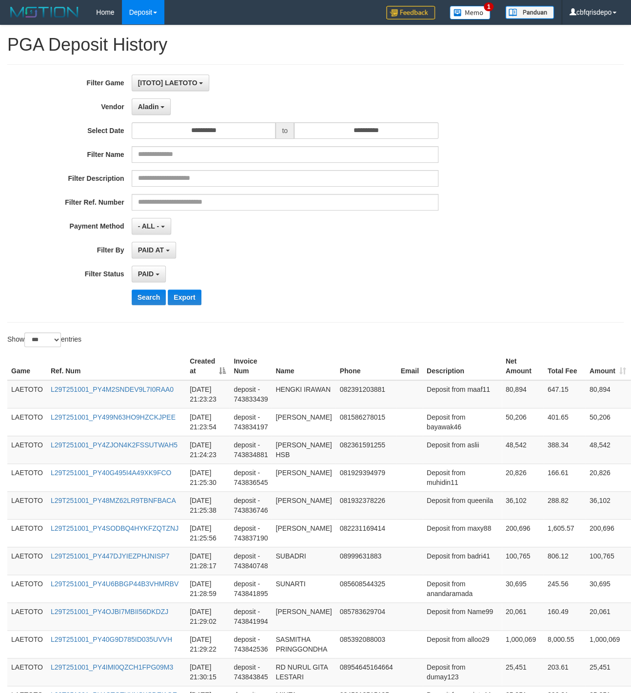
scroll to position [1530, 0]
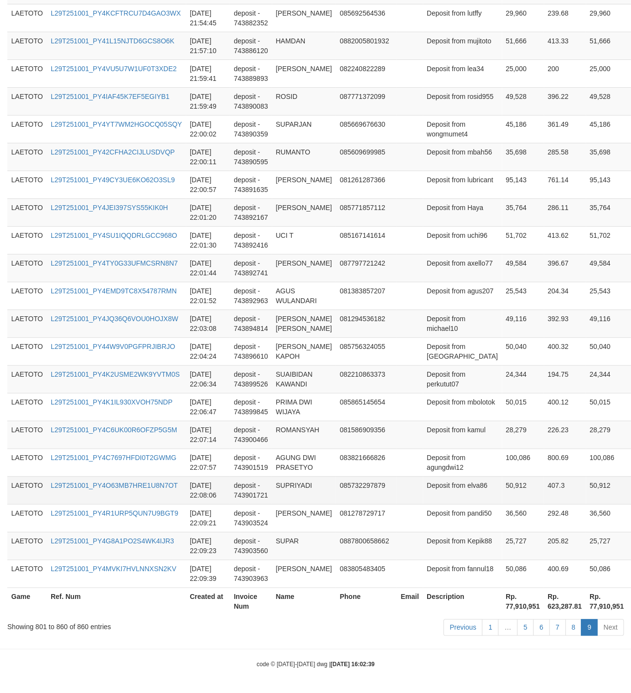
click at [501, 481] on td "50,912" at bounding box center [522, 490] width 42 height 28
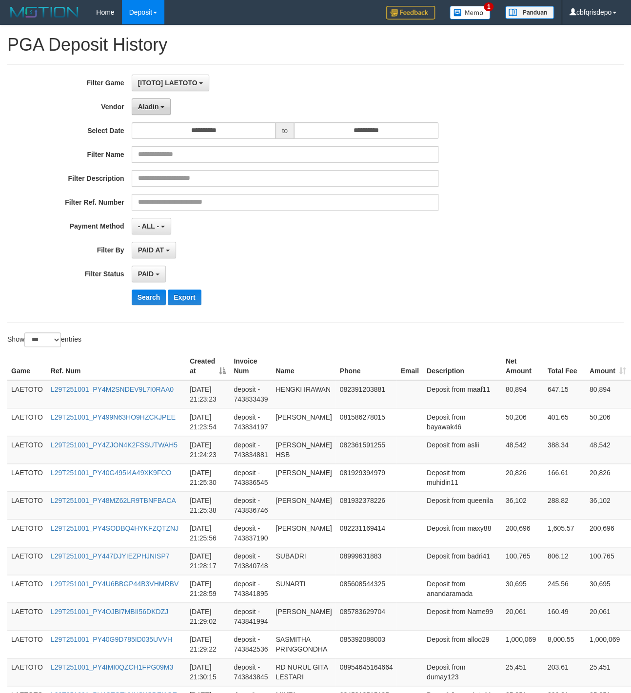
click at [151, 107] on span "Aladin" at bounding box center [148, 107] width 21 height 8
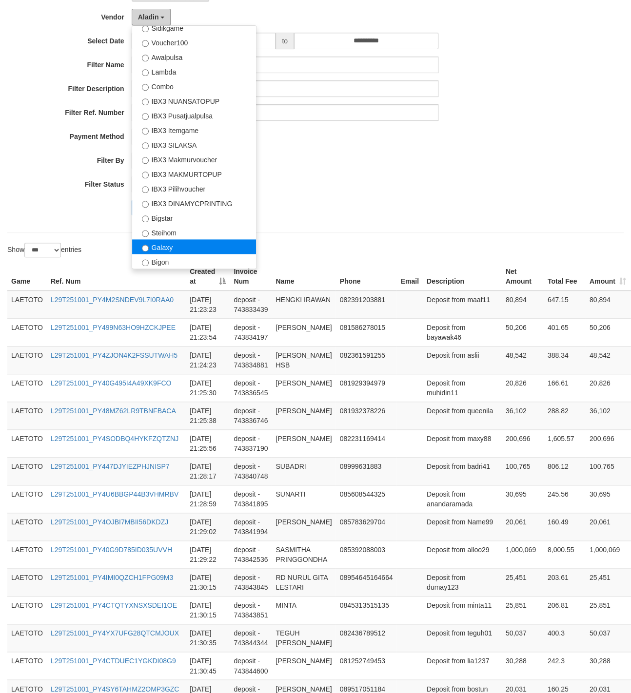
scroll to position [68, 0]
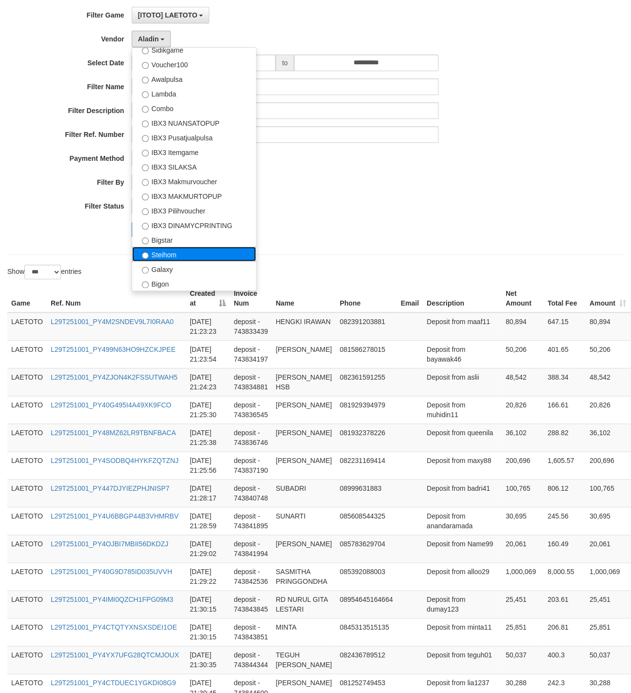
click at [184, 255] on label "Steihom" at bounding box center [194, 254] width 124 height 15
select select "**********"
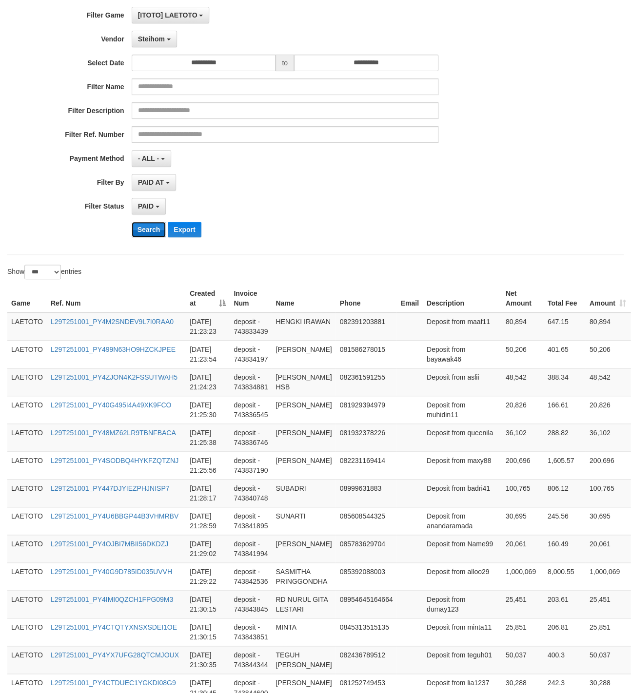
click at [151, 235] on button "Search" at bounding box center [149, 230] width 35 height 16
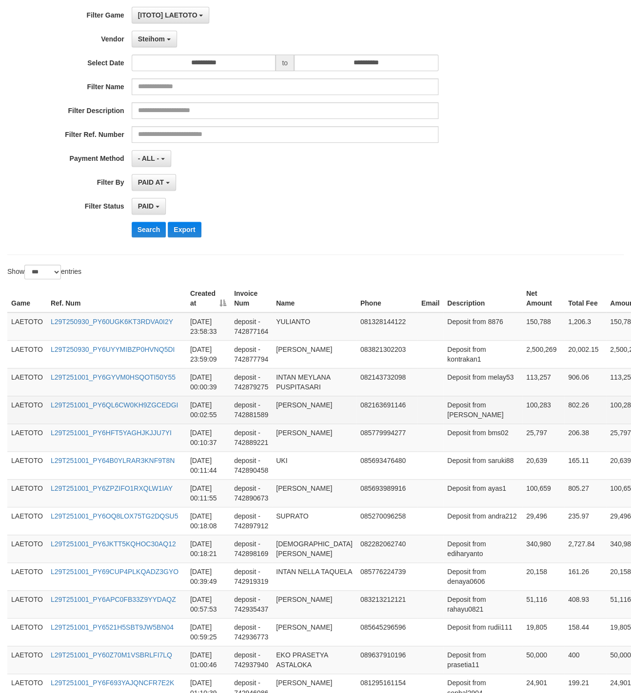
click at [417, 420] on td at bounding box center [430, 410] width 26 height 28
click at [417, 414] on td at bounding box center [430, 410] width 26 height 28
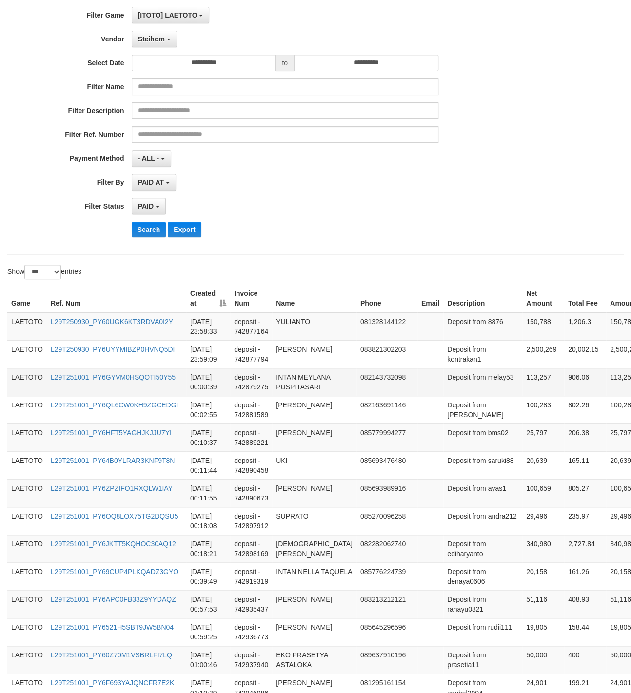
click at [417, 396] on td at bounding box center [430, 382] width 26 height 28
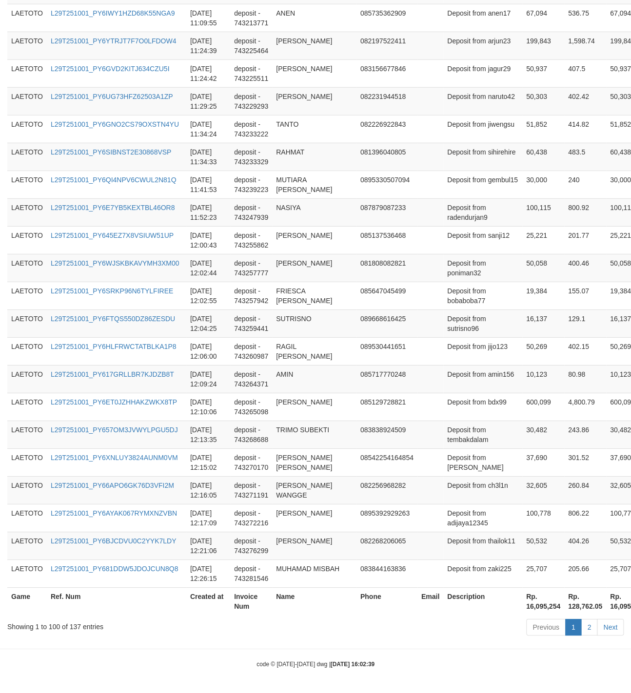
scroll to position [2681, 0]
click at [590, 622] on link "2" at bounding box center [588, 627] width 17 height 17
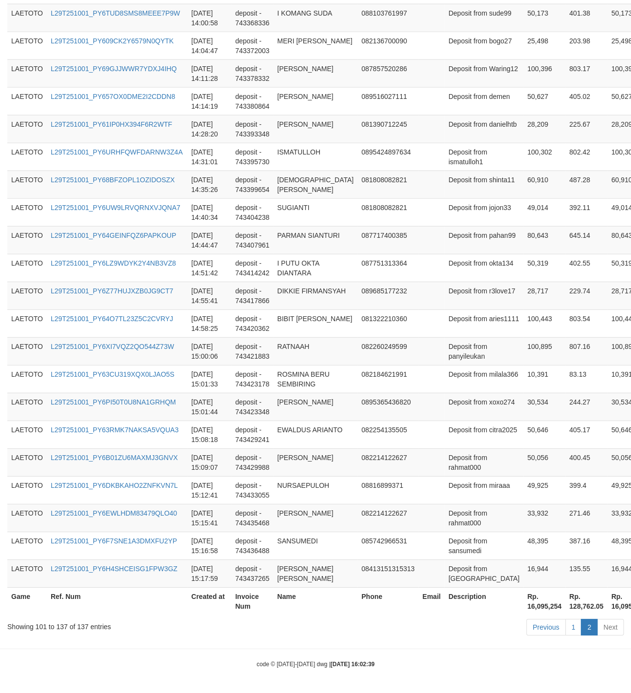
scroll to position [1128, 0]
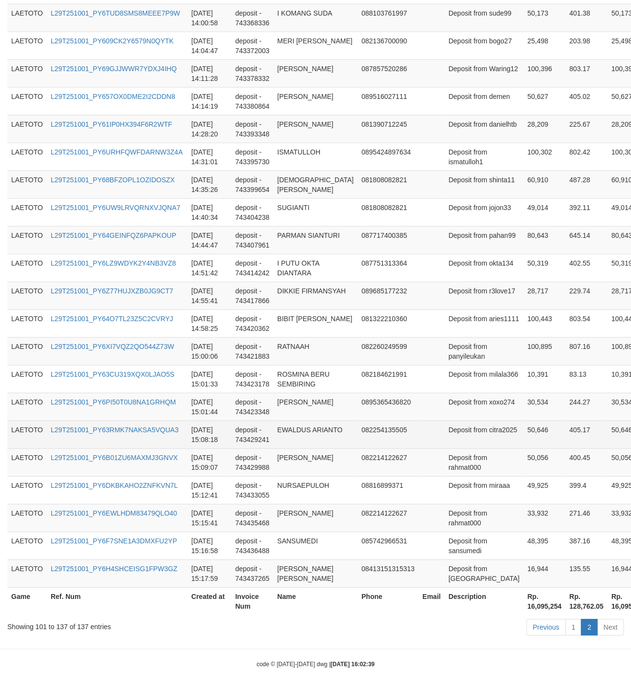
click at [357, 421] on td "082254135505" at bounding box center [387, 435] width 61 height 28
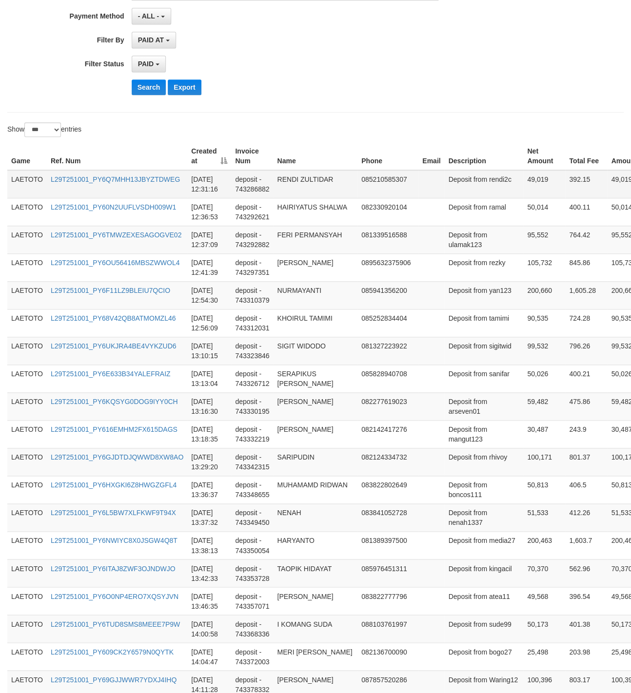
scroll to position [0, 0]
